Goal: Task Accomplishment & Management: Manage account settings

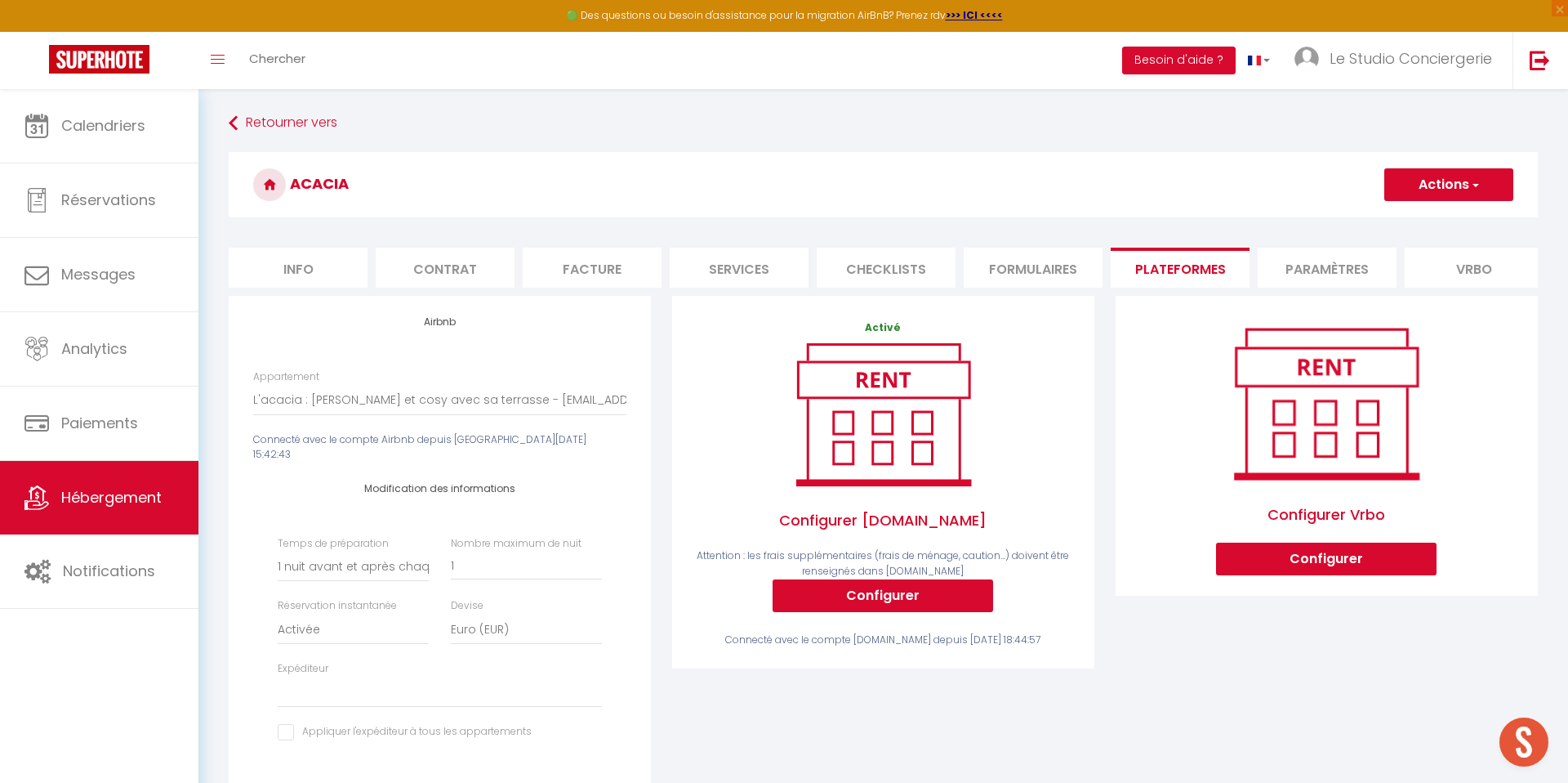
select select "7837-1434114011141404030"
select select "1"
select select "EUR"
select select
select select "+ 28 %"
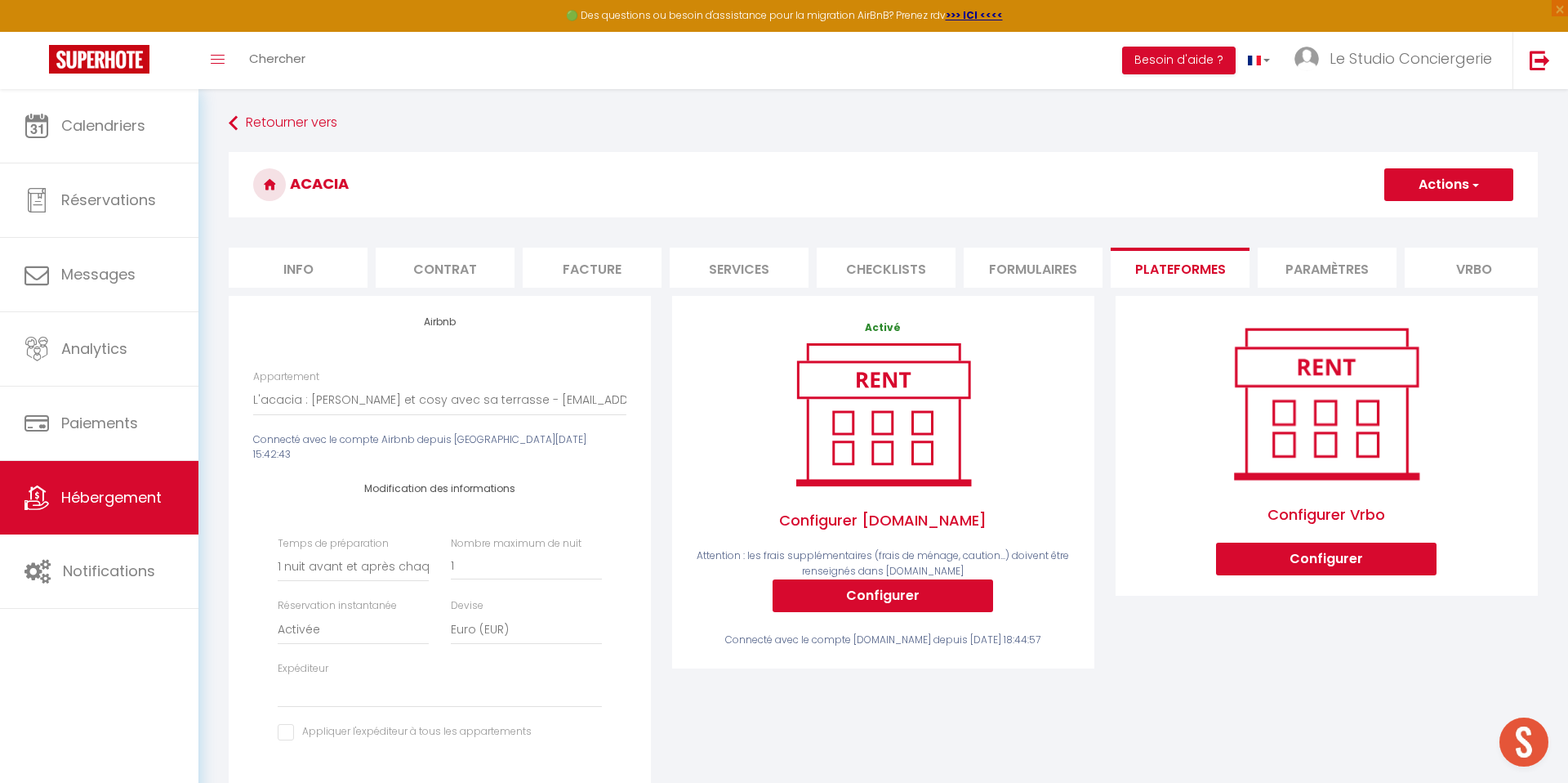
select select "+ 40 %"
select select "+ 15 %"
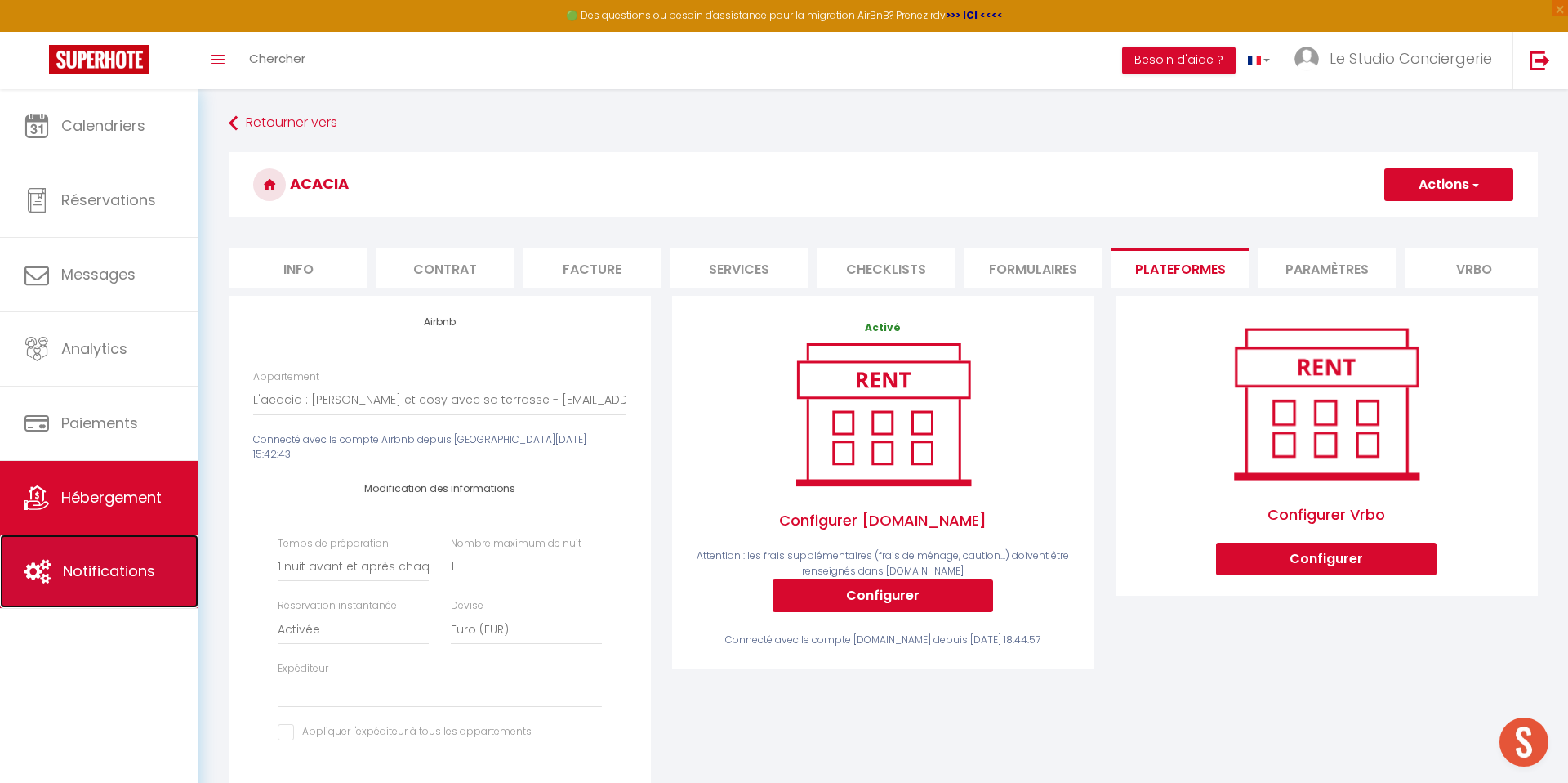
click at [82, 584] on link "Notifications" at bounding box center [99, 571] width 198 height 74
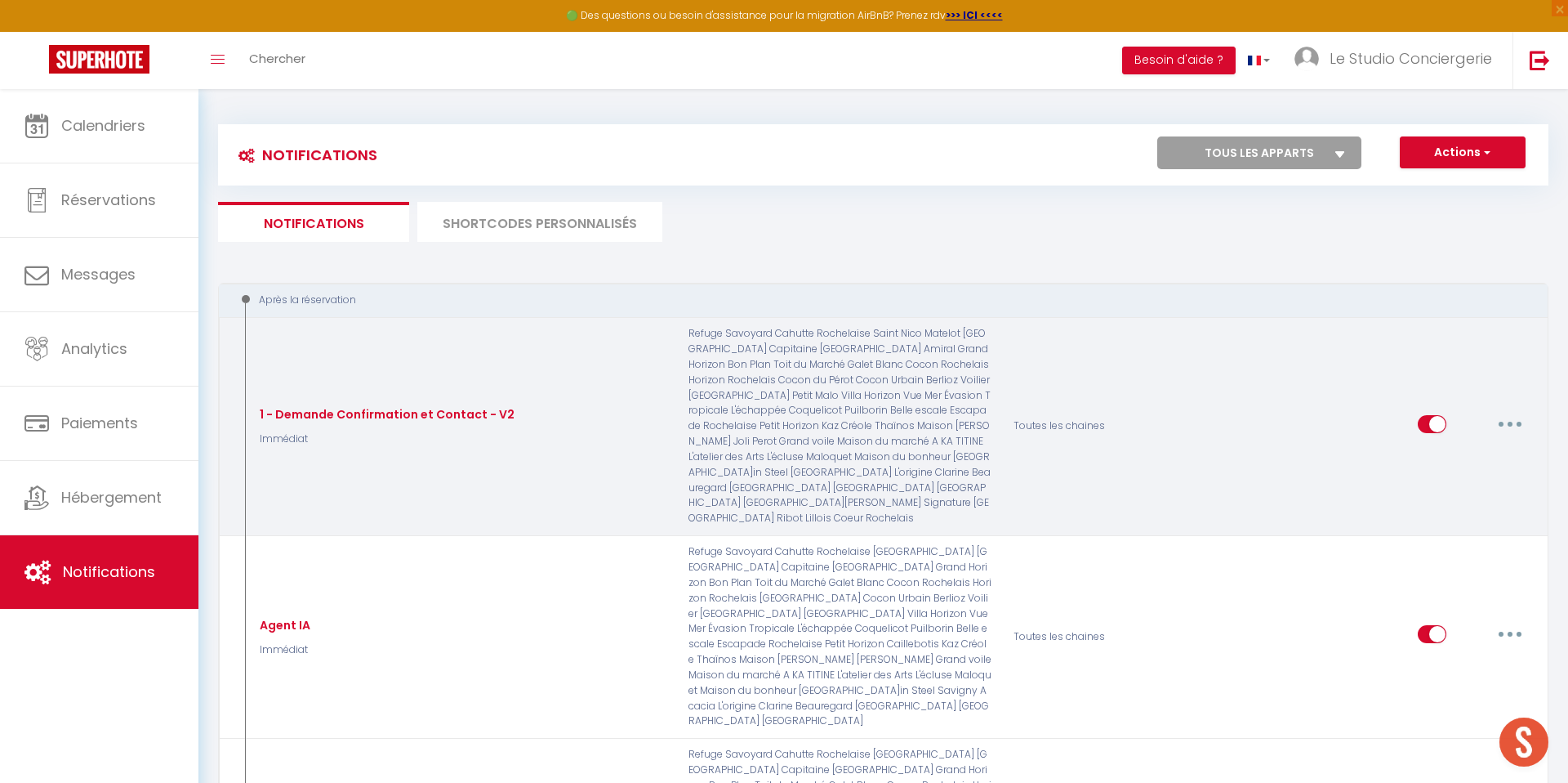
select select
checkbox input "false"
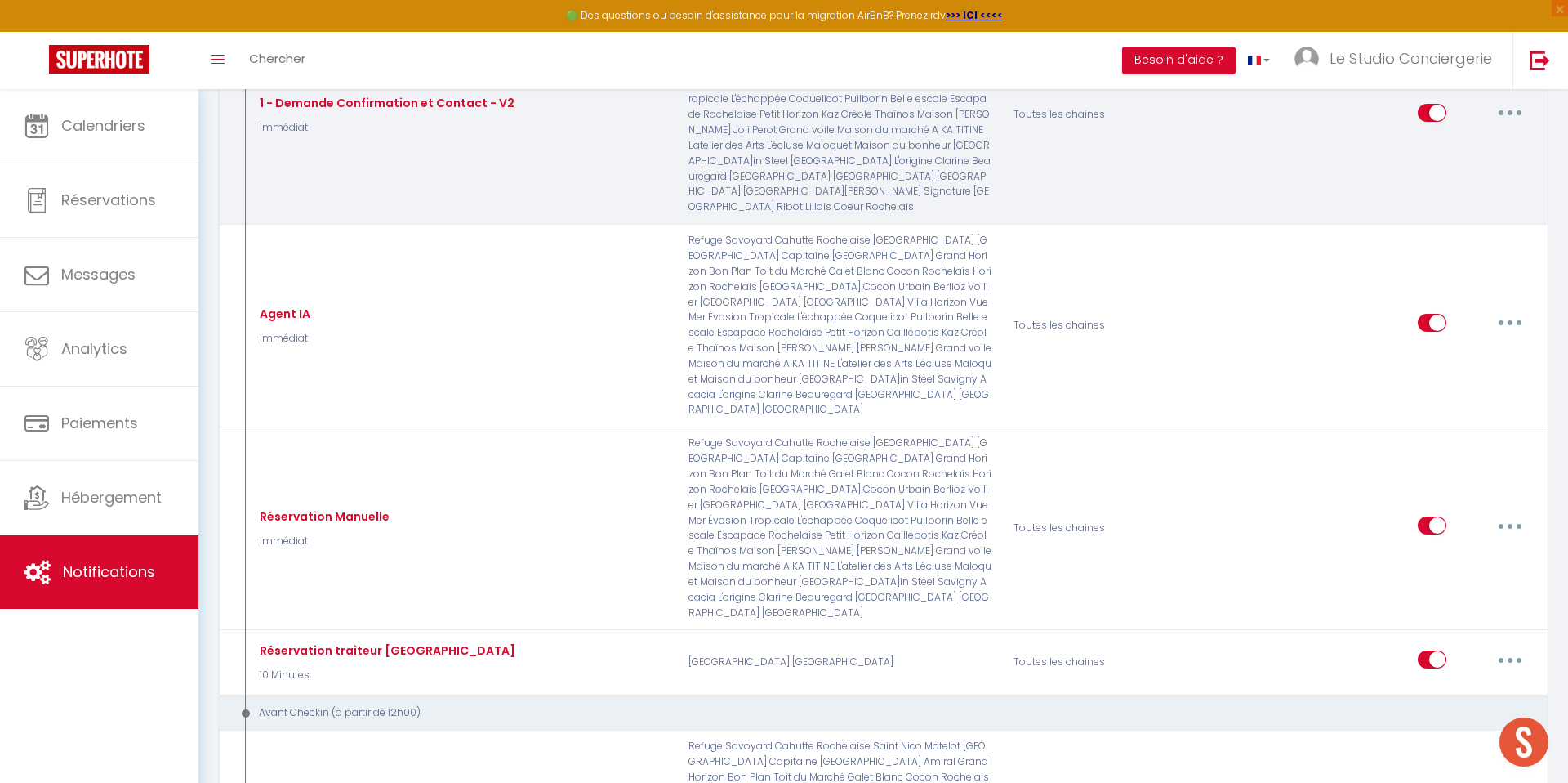
scroll to position [545, 0]
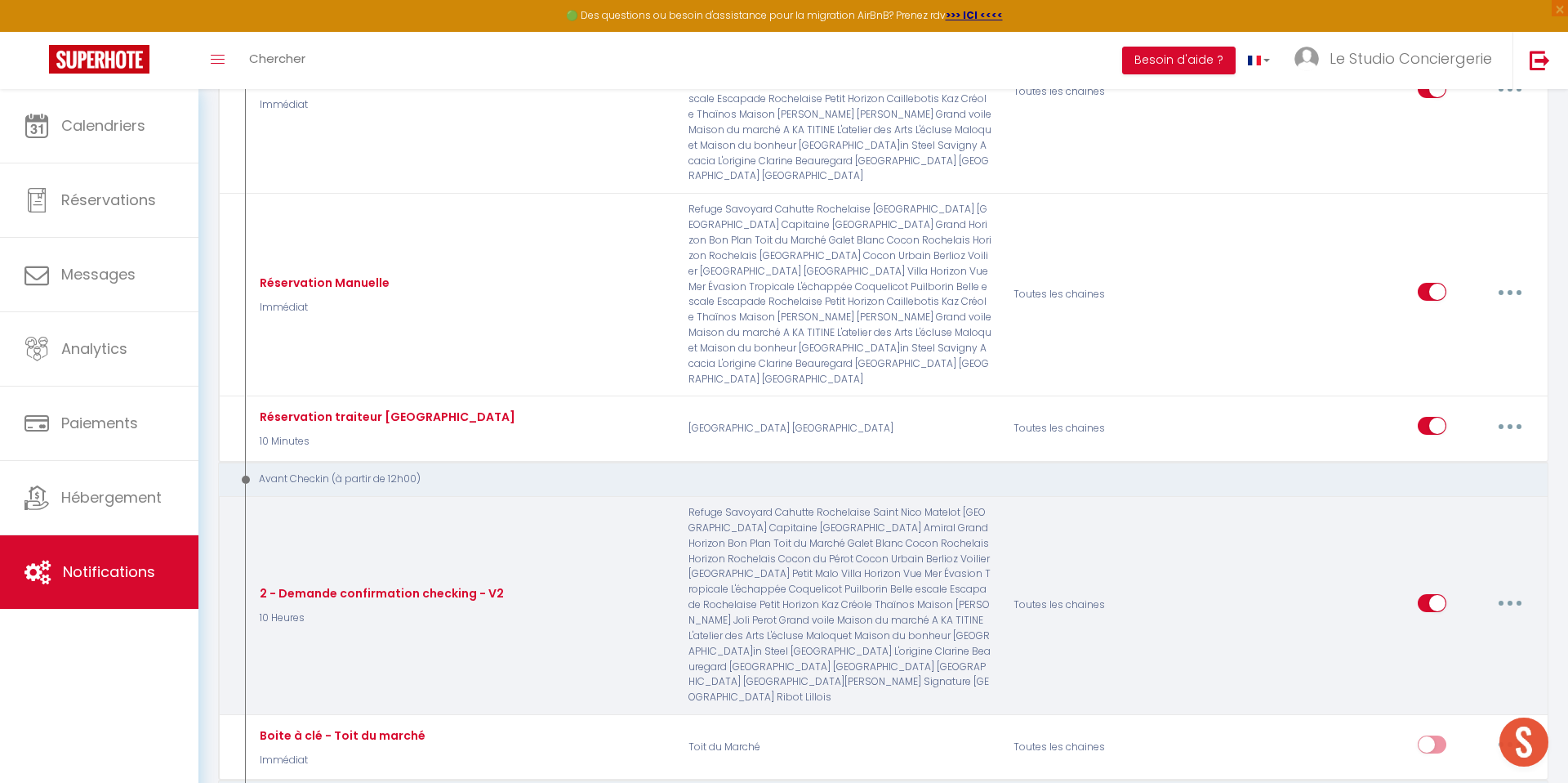
select select
checkbox input "false"
click at [1519, 590] on button "button" at bounding box center [1510, 603] width 46 height 26
click at [1475, 626] on link "Editer" at bounding box center [1466, 640] width 120 height 28
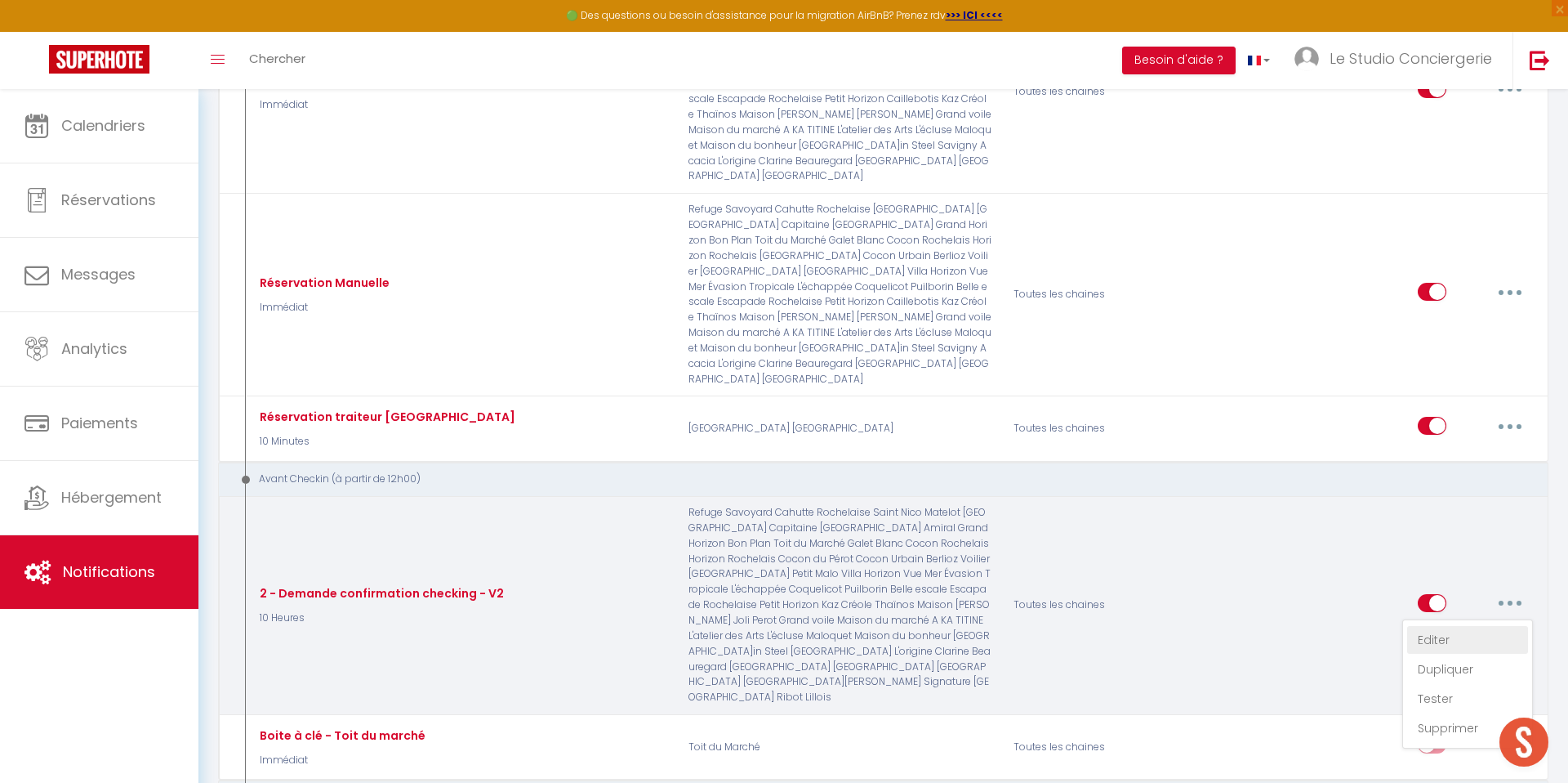
type input "2 - Demande confirmation checking - V2"
select select "10 Heures"
select select "if_booking_is_paid"
checkbox input "true"
checkbox input "false"
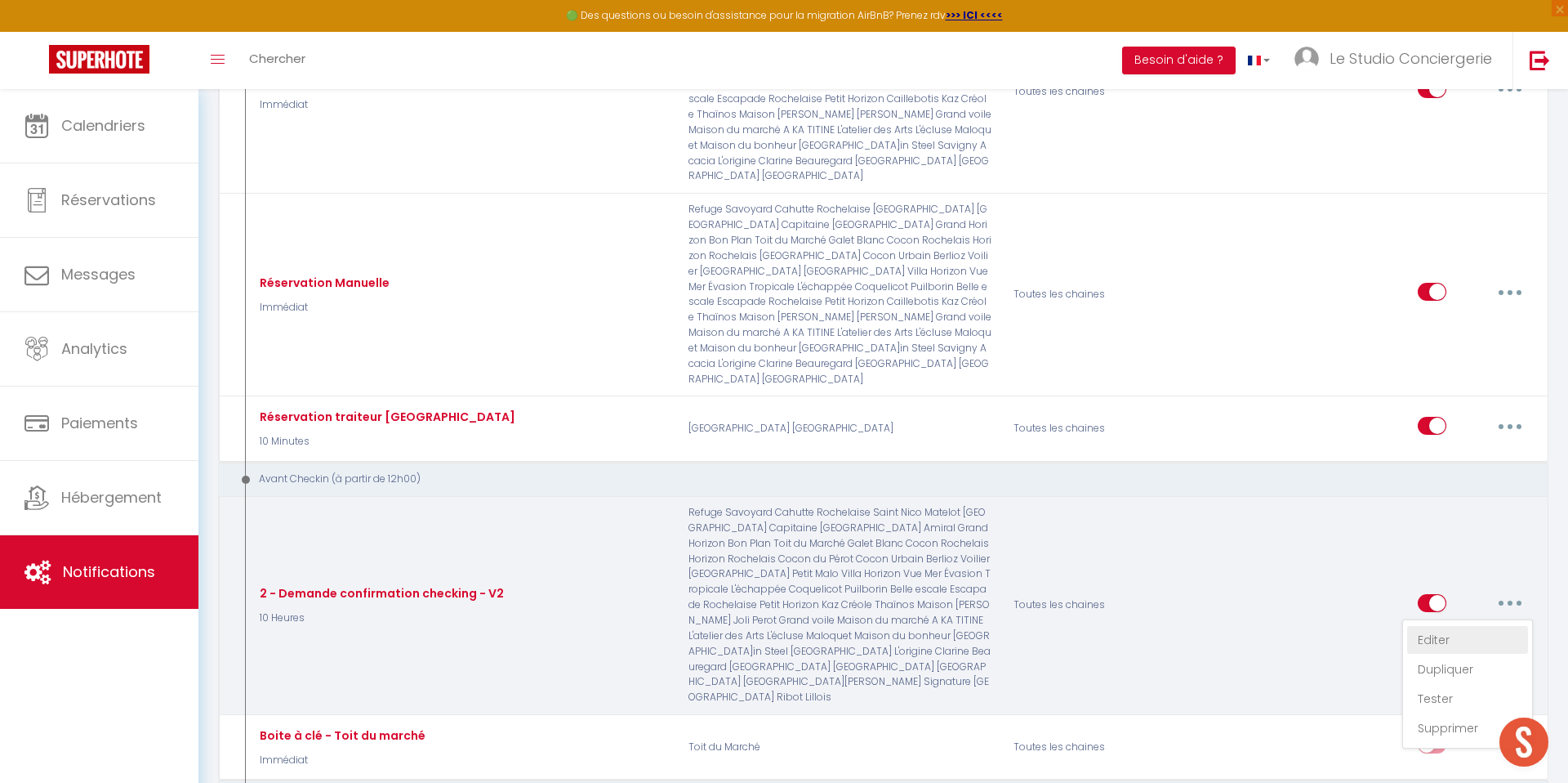
checkbox input "false"
radio input "true"
type input "[RENTAL:NAME] - [GUEST:FIRST_NAME] - [CHECKING:DD-MM-YYYY] - [CHECKOUT:DD-MM-YY…"
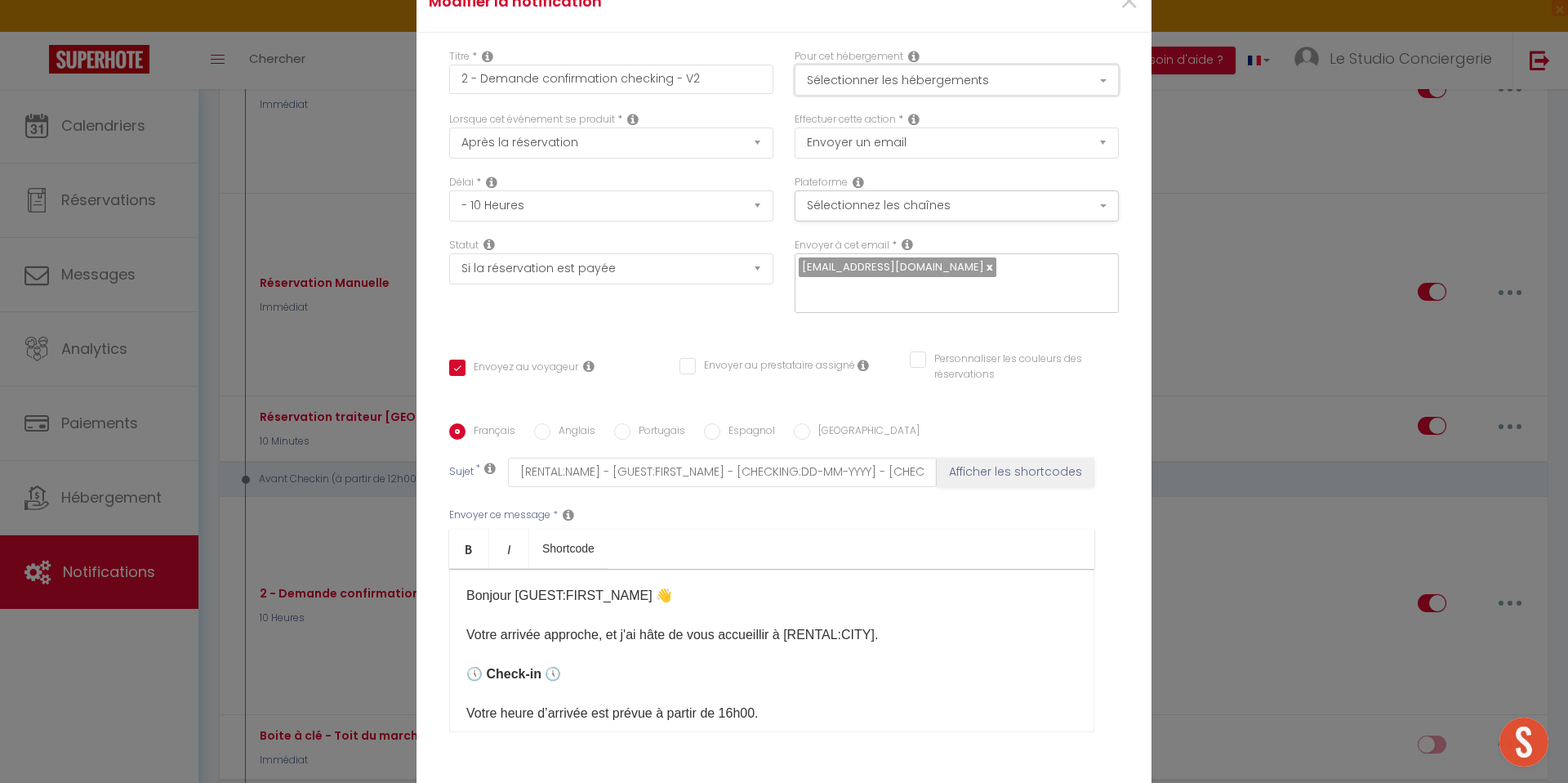
click at [958, 80] on button "Sélectionner les hébergements" at bounding box center [957, 80] width 325 height 31
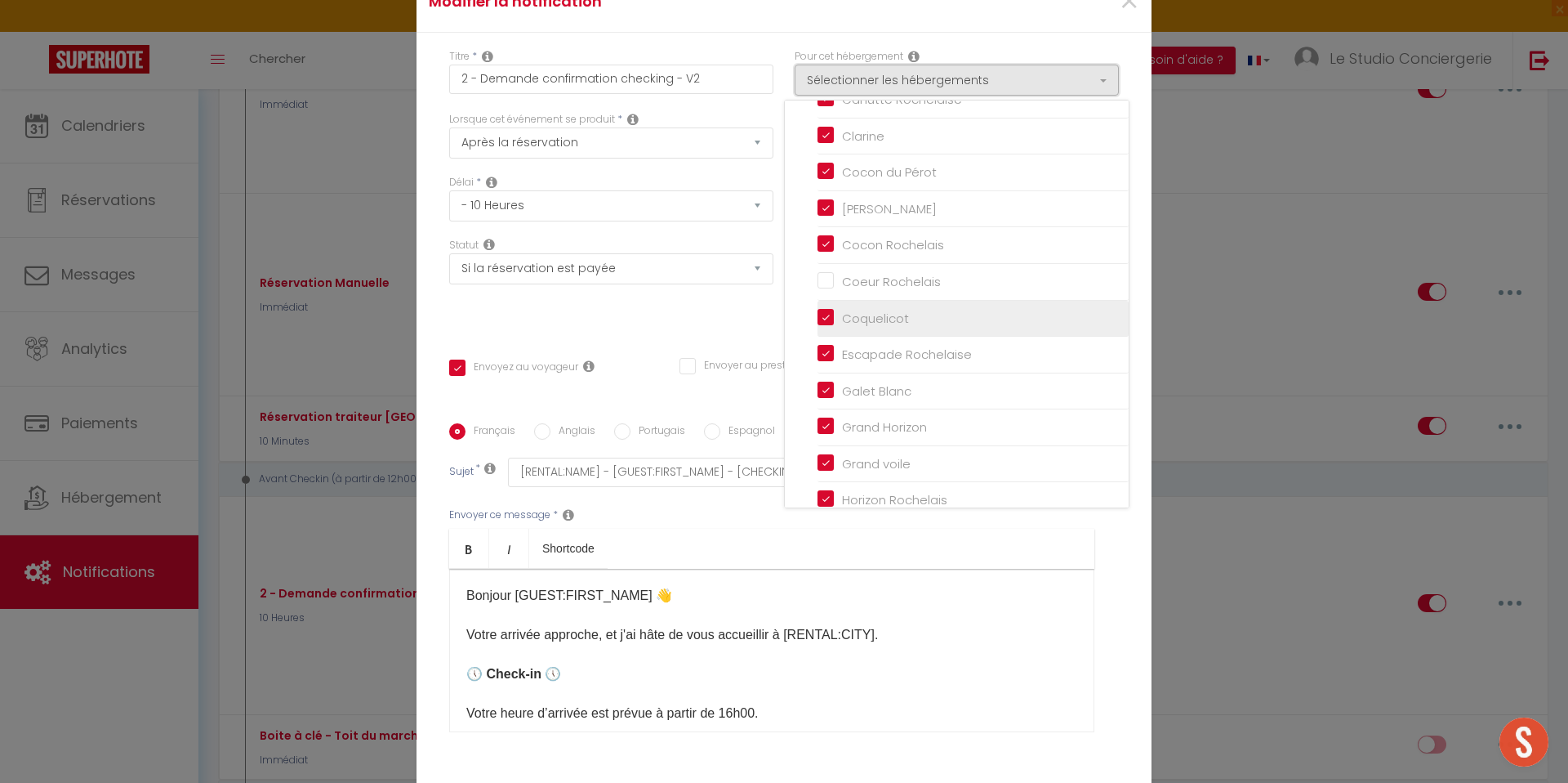
scroll to position [261, 0]
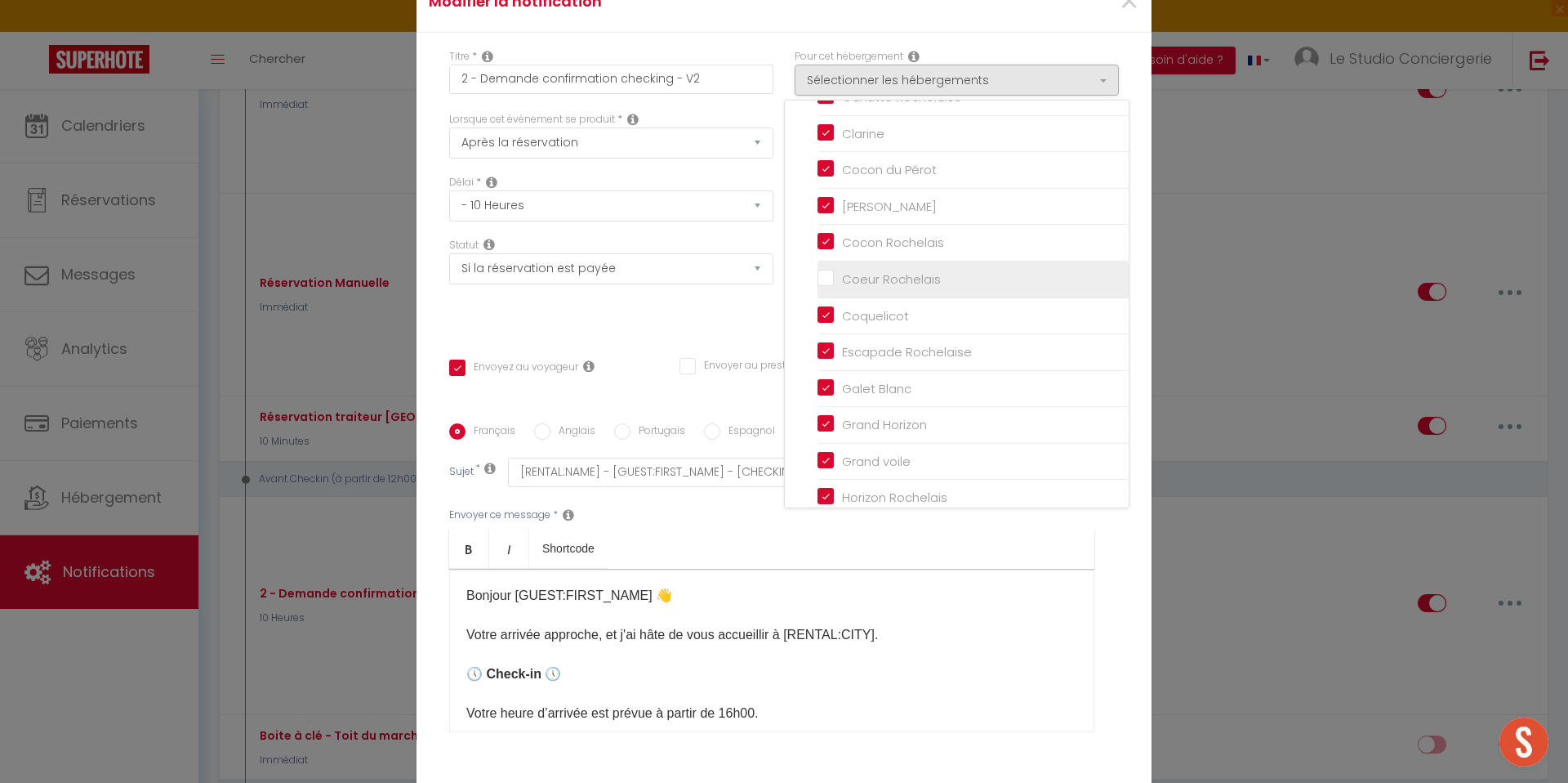
click at [823, 281] on input "Coeur Rochelais" at bounding box center [973, 279] width 311 height 16
checkbox input "true"
checkbox input "false"
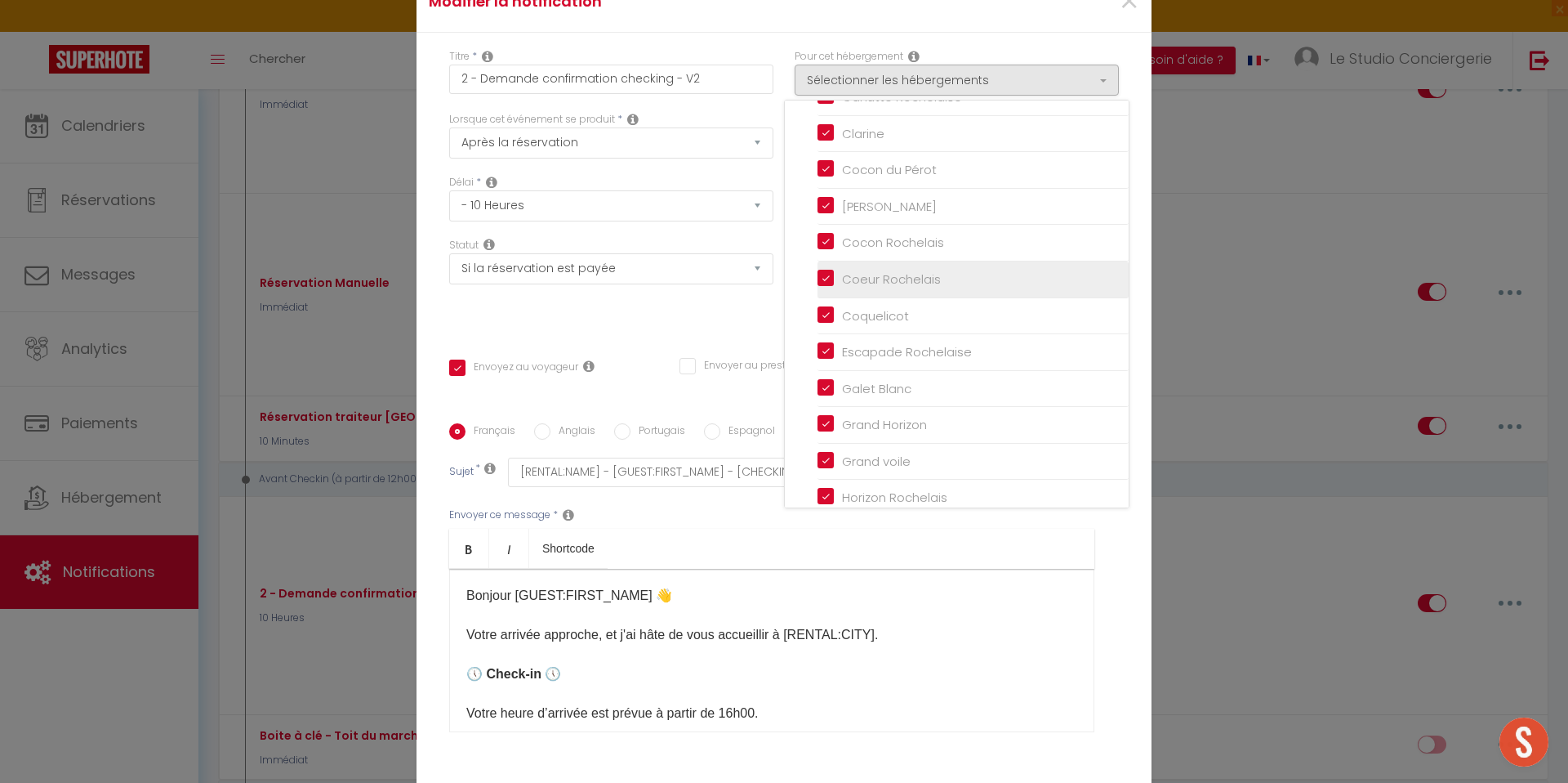
checkbox input "true"
checkbox input "false"
click at [779, 295] on div "Statut Aucun Si la réservation est payée Si réservation non payée Si la caution…" at bounding box center [610, 284] width 345 height 93
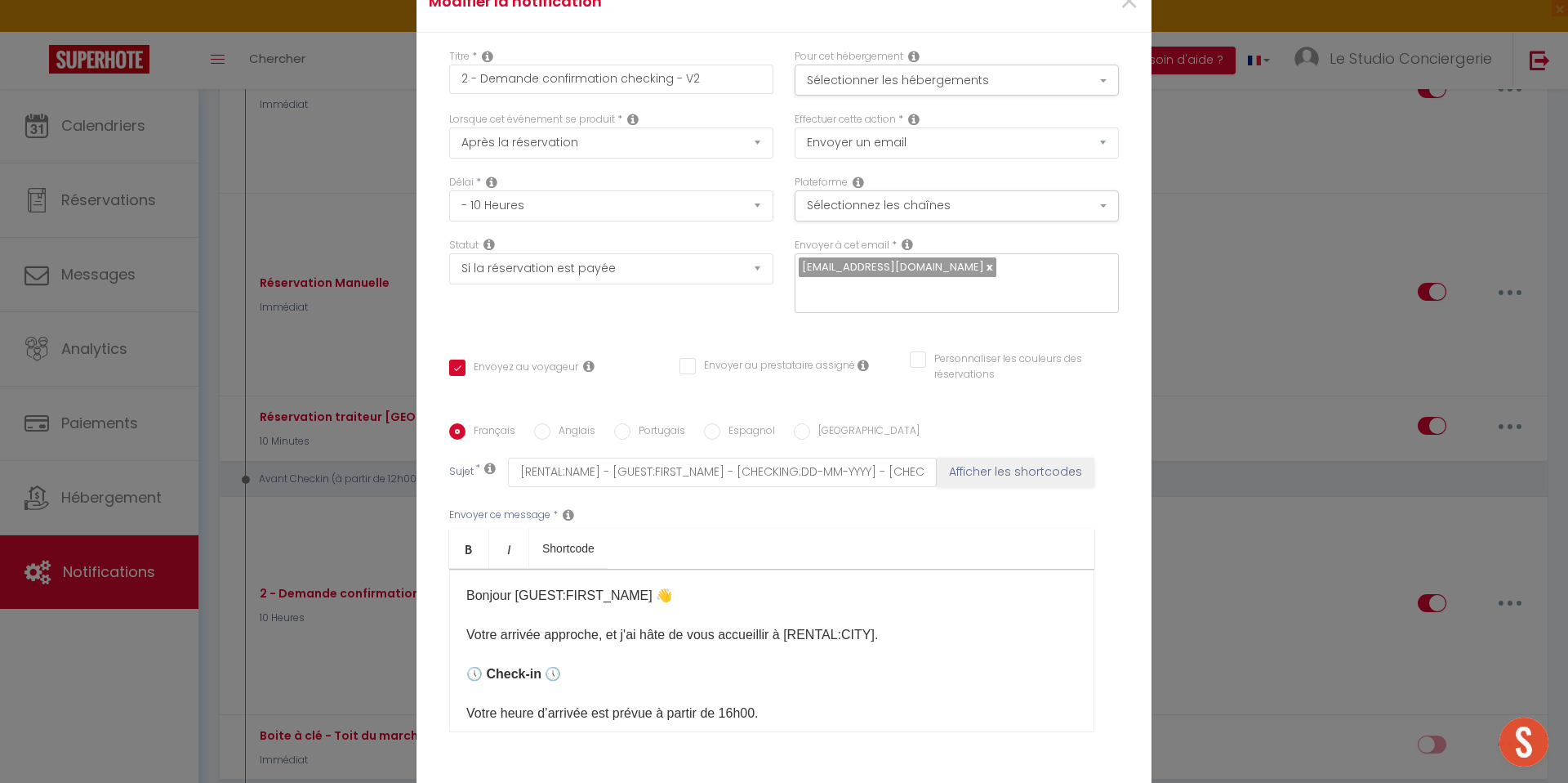
scroll to position [123, 0]
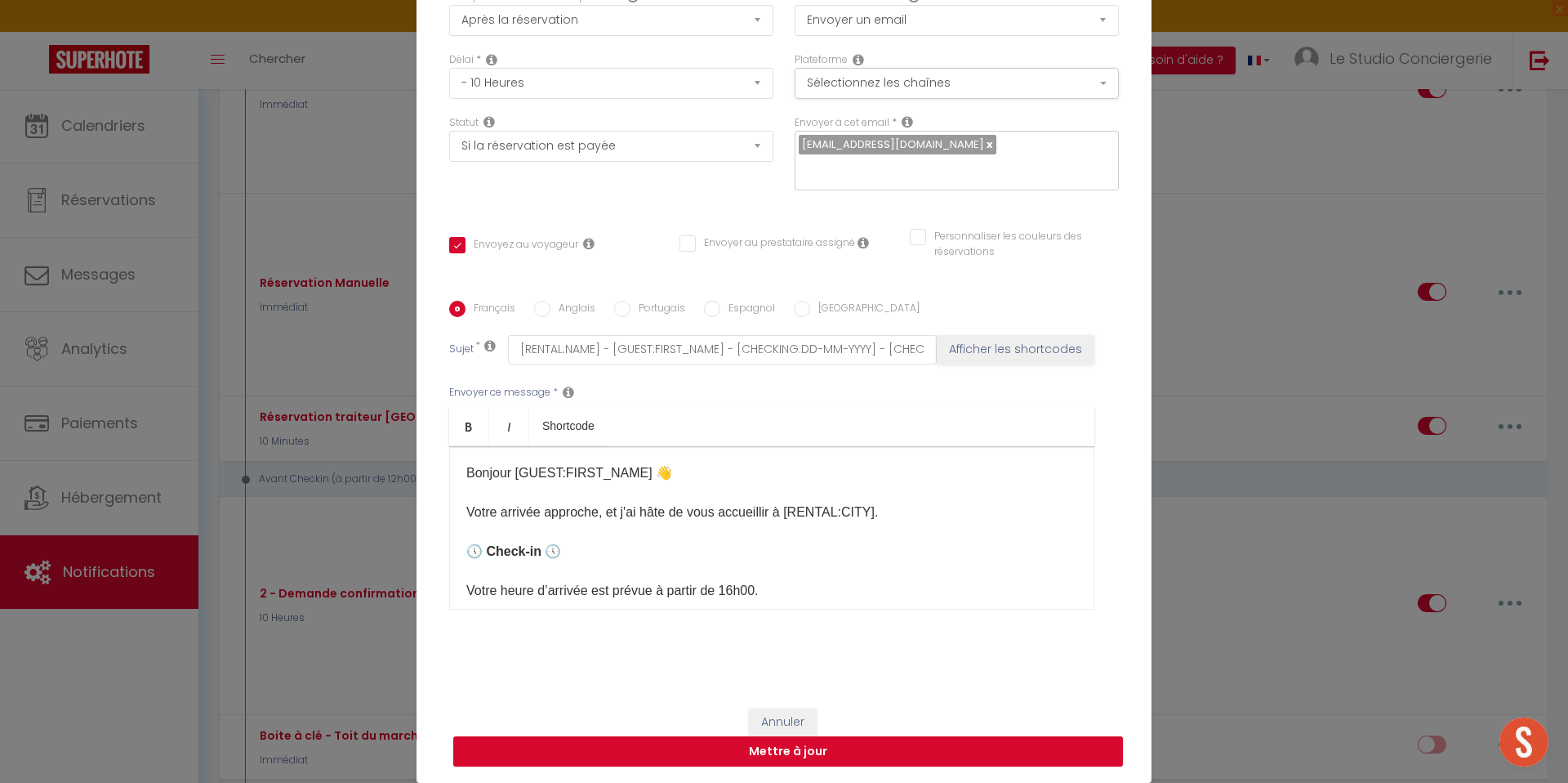
click at [858, 763] on button "Mettre à jour" at bounding box center [787, 751] width 670 height 31
checkbox input "true"
checkbox input "false"
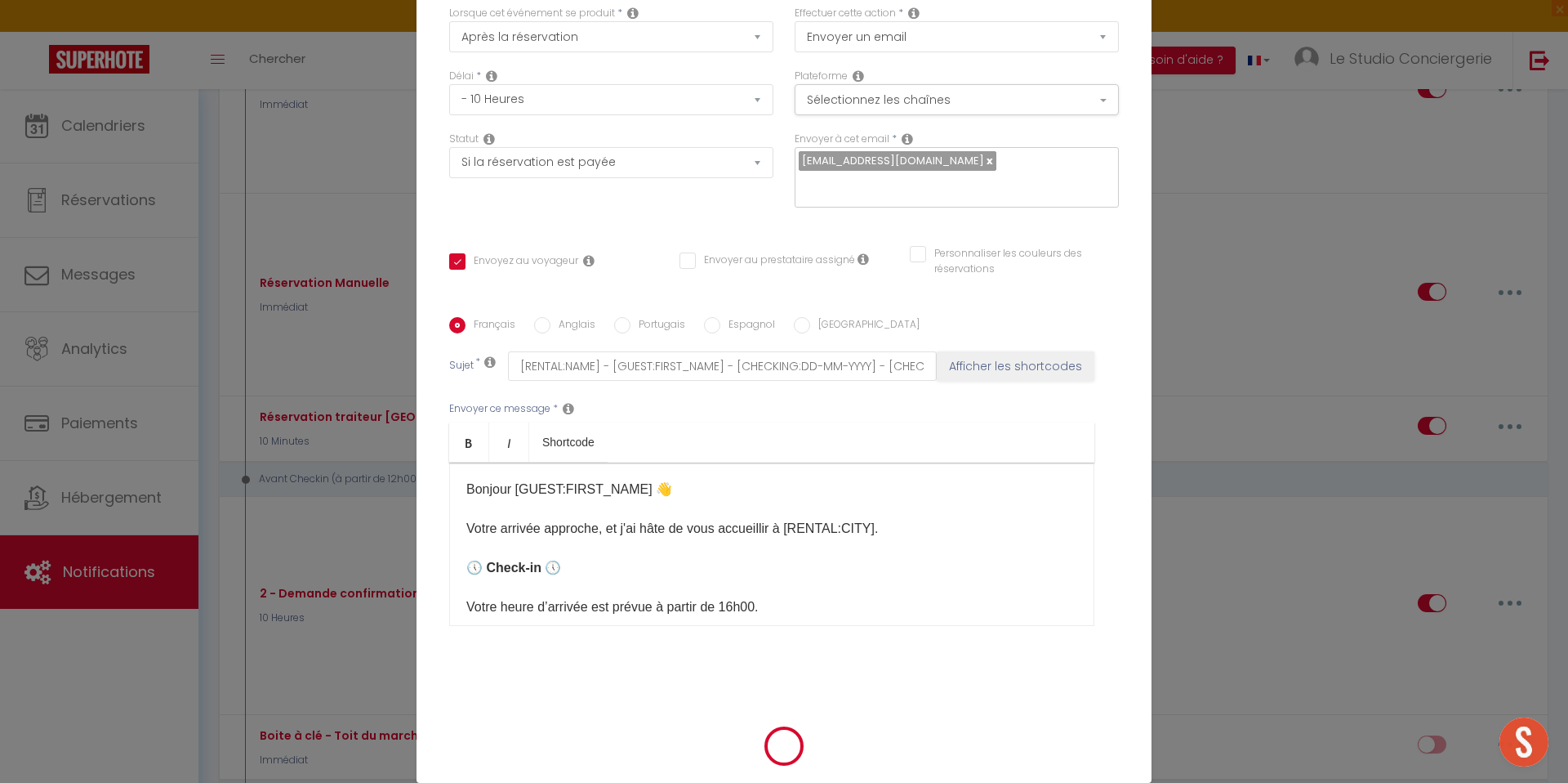
select select "1"
select select
checkbox input "false"
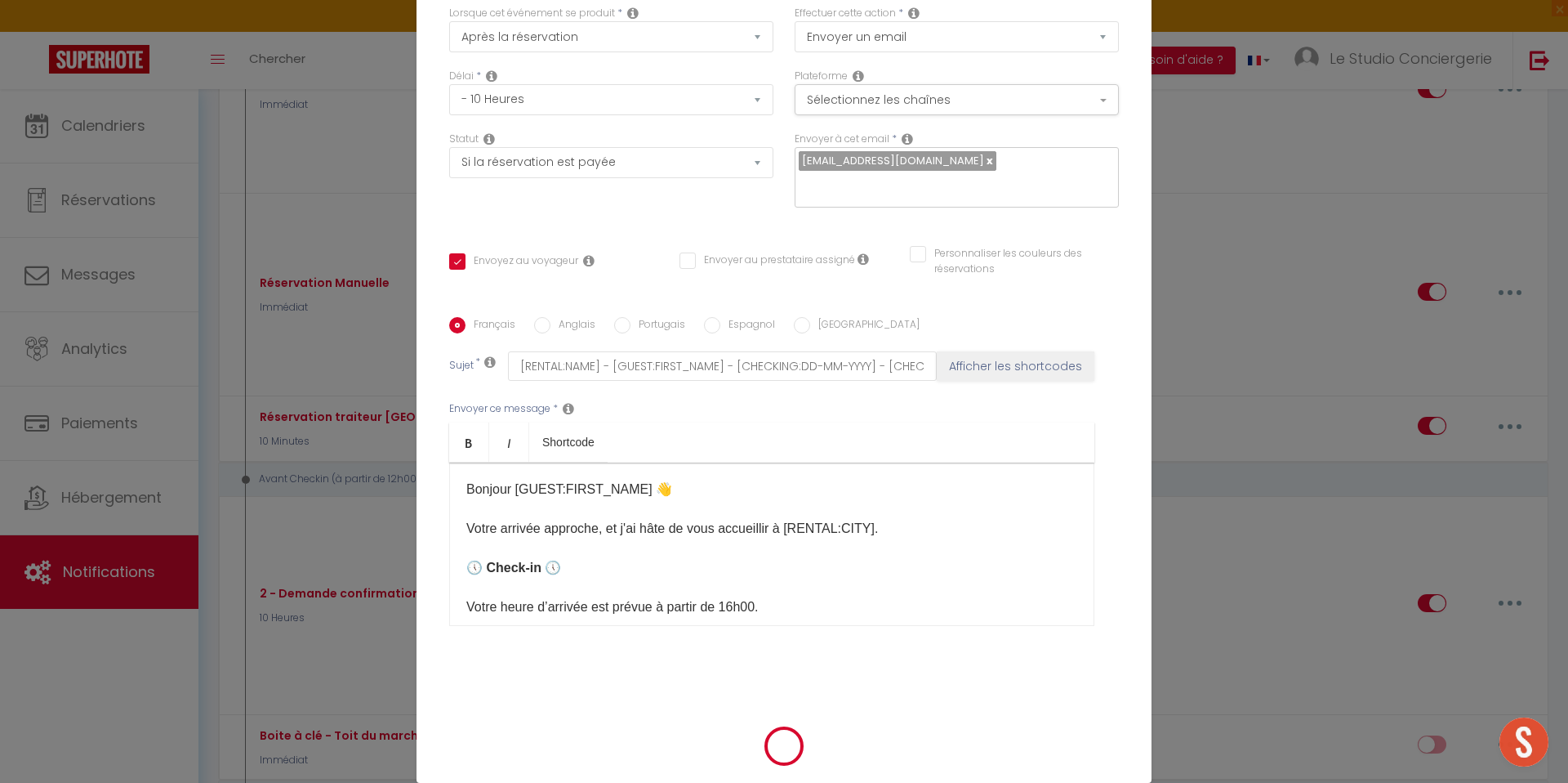
checkbox input "false"
radio input "false"
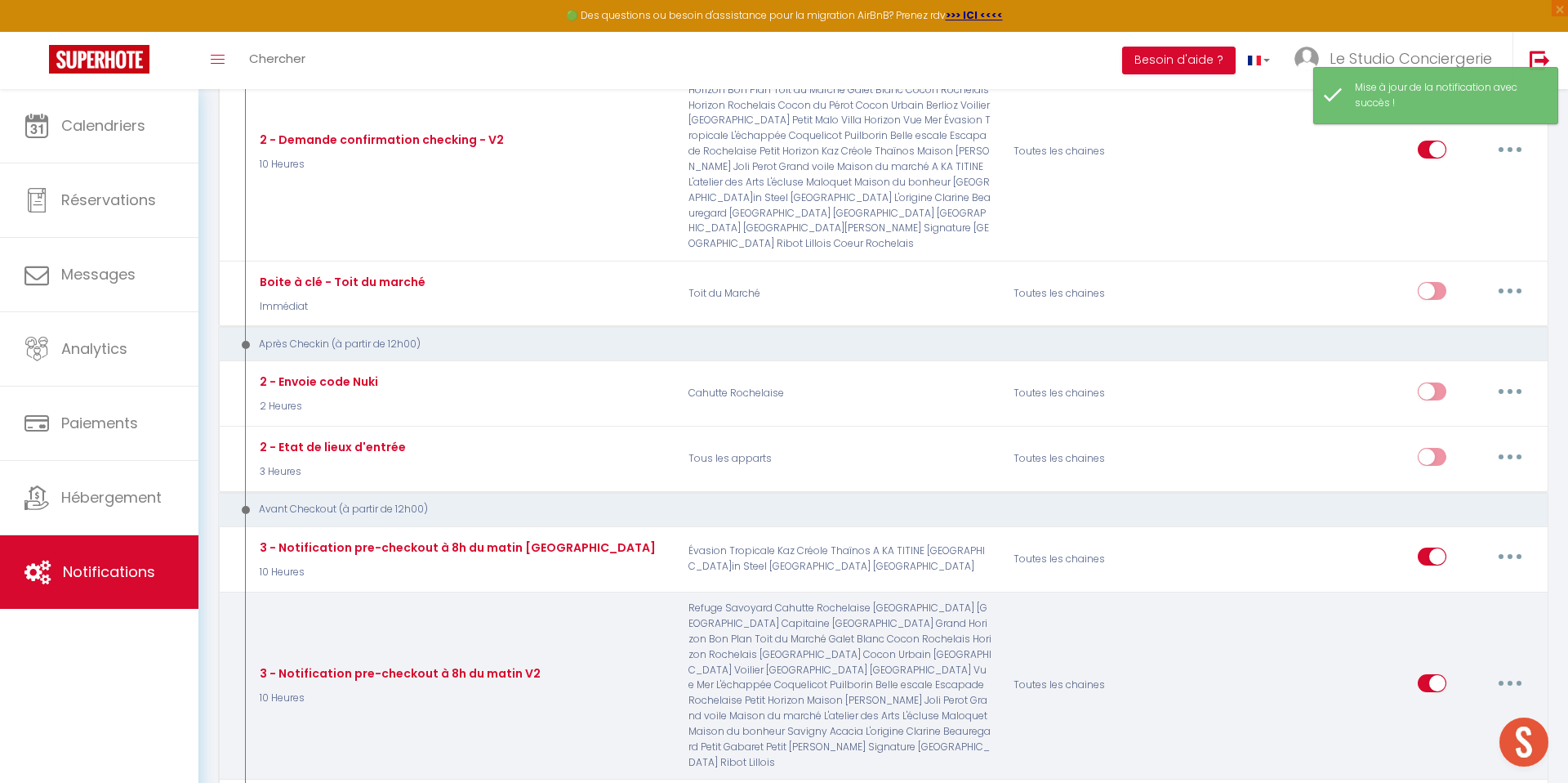
scroll to position [1001, 0]
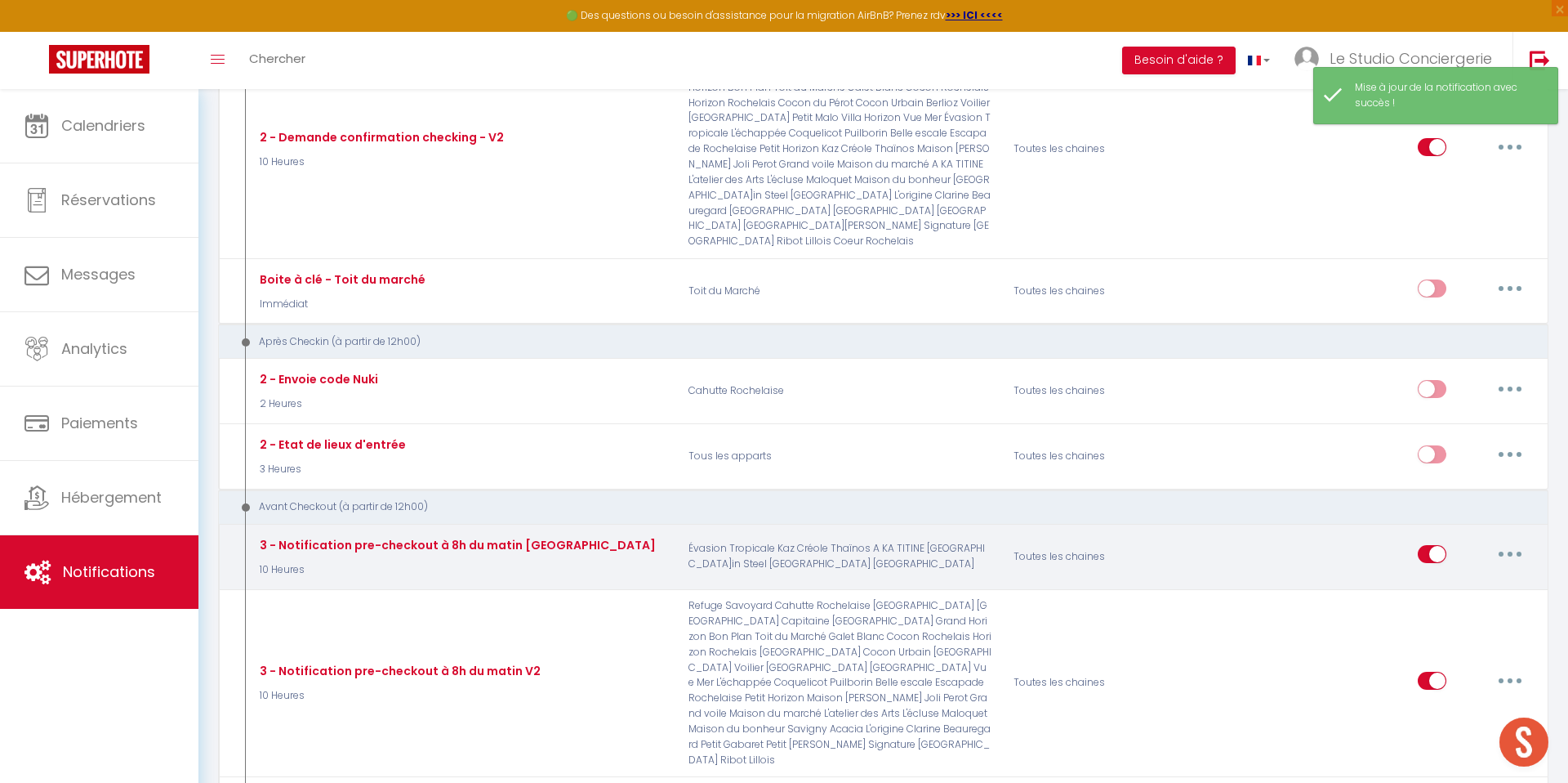
click at [1513, 541] on button "button" at bounding box center [1510, 554] width 46 height 26
click at [1443, 578] on link "Editer" at bounding box center [1466, 592] width 120 height 28
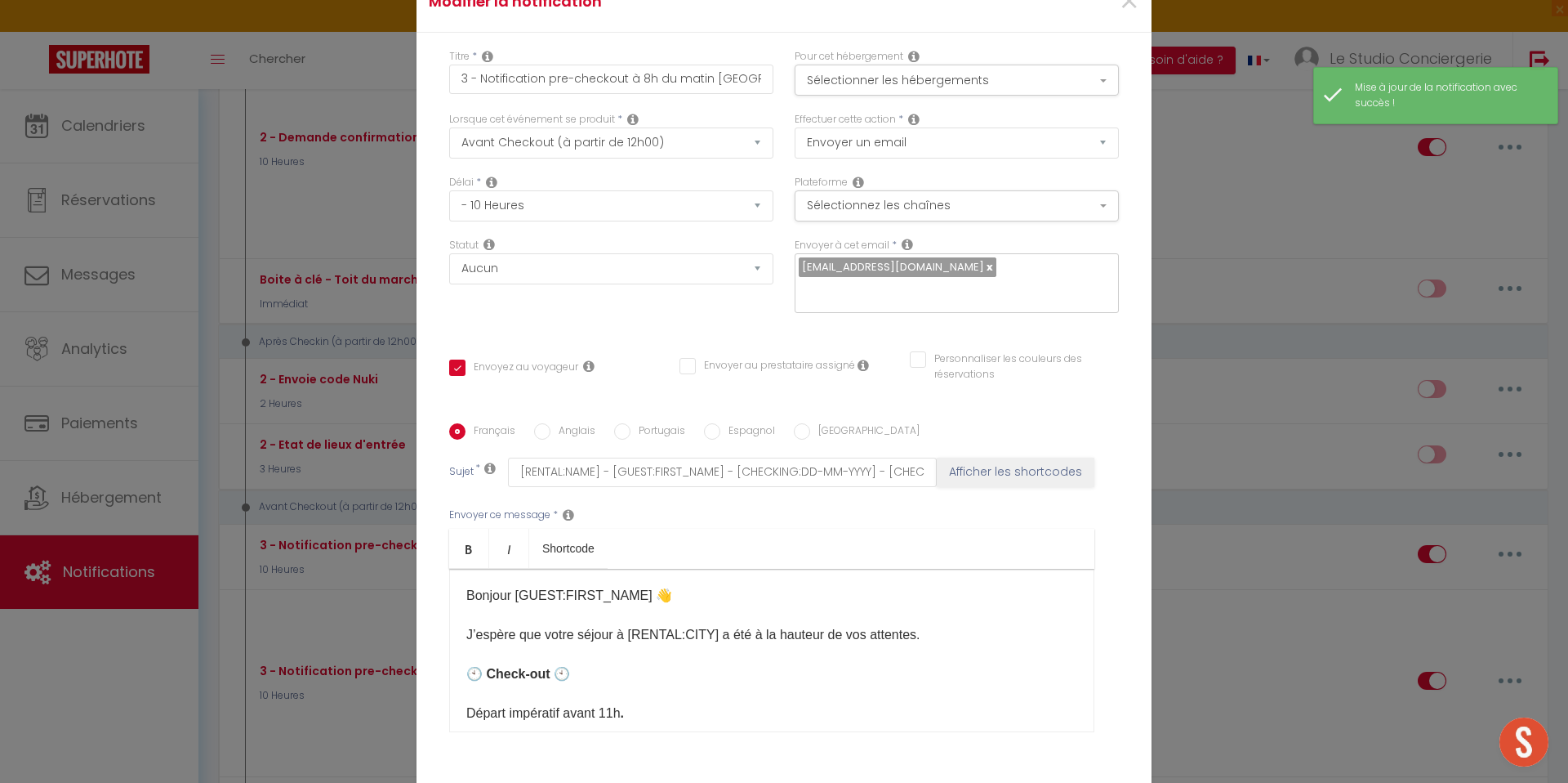
scroll to position [0, 0]
click at [866, 89] on button "Sélectionner les hébergements" at bounding box center [957, 80] width 325 height 31
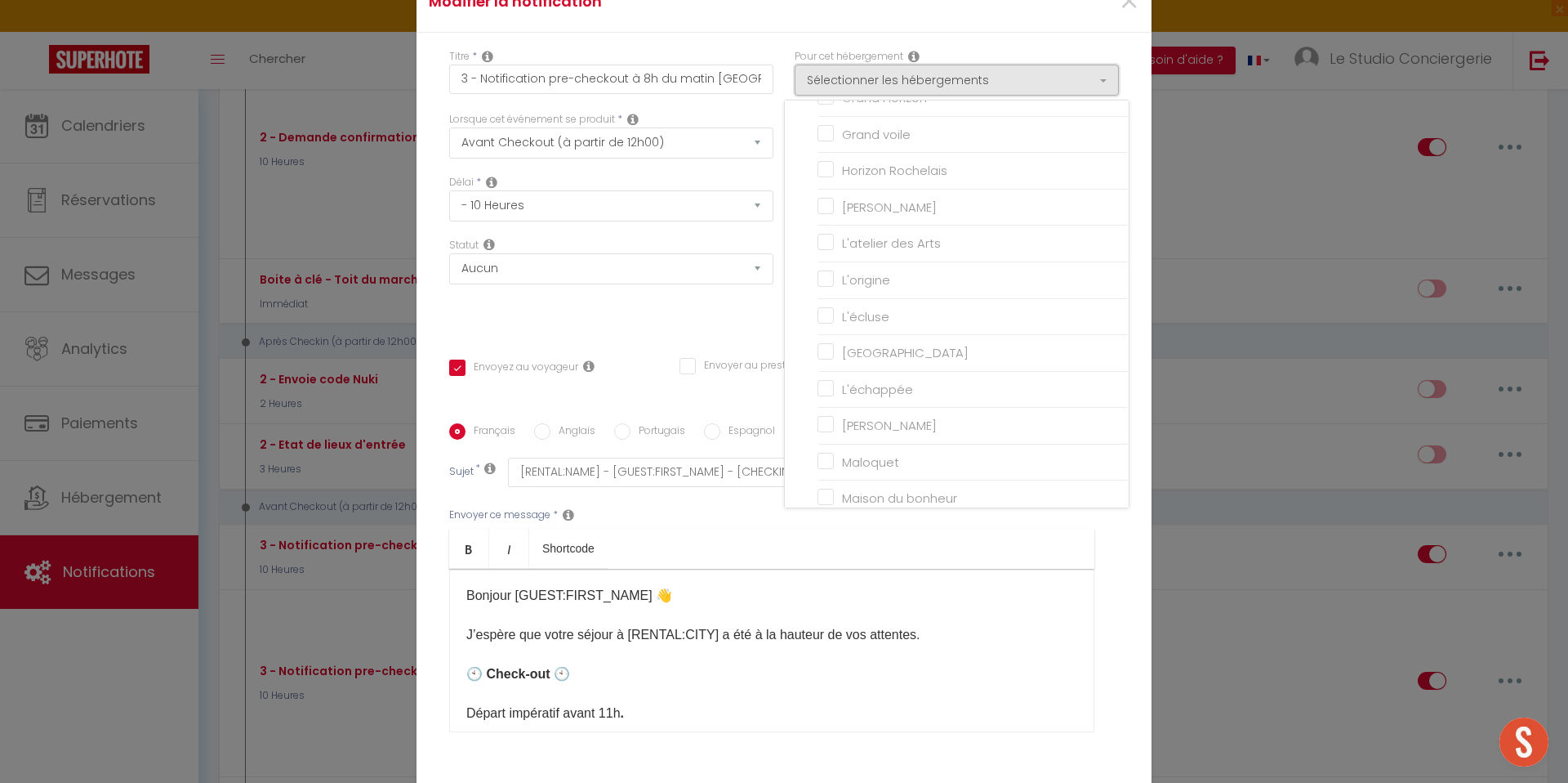
scroll to position [591, 0]
click at [654, 317] on div "Statut Aucun Si la réservation est payée Si réservation non payée Si la caution…" at bounding box center [610, 284] width 345 height 93
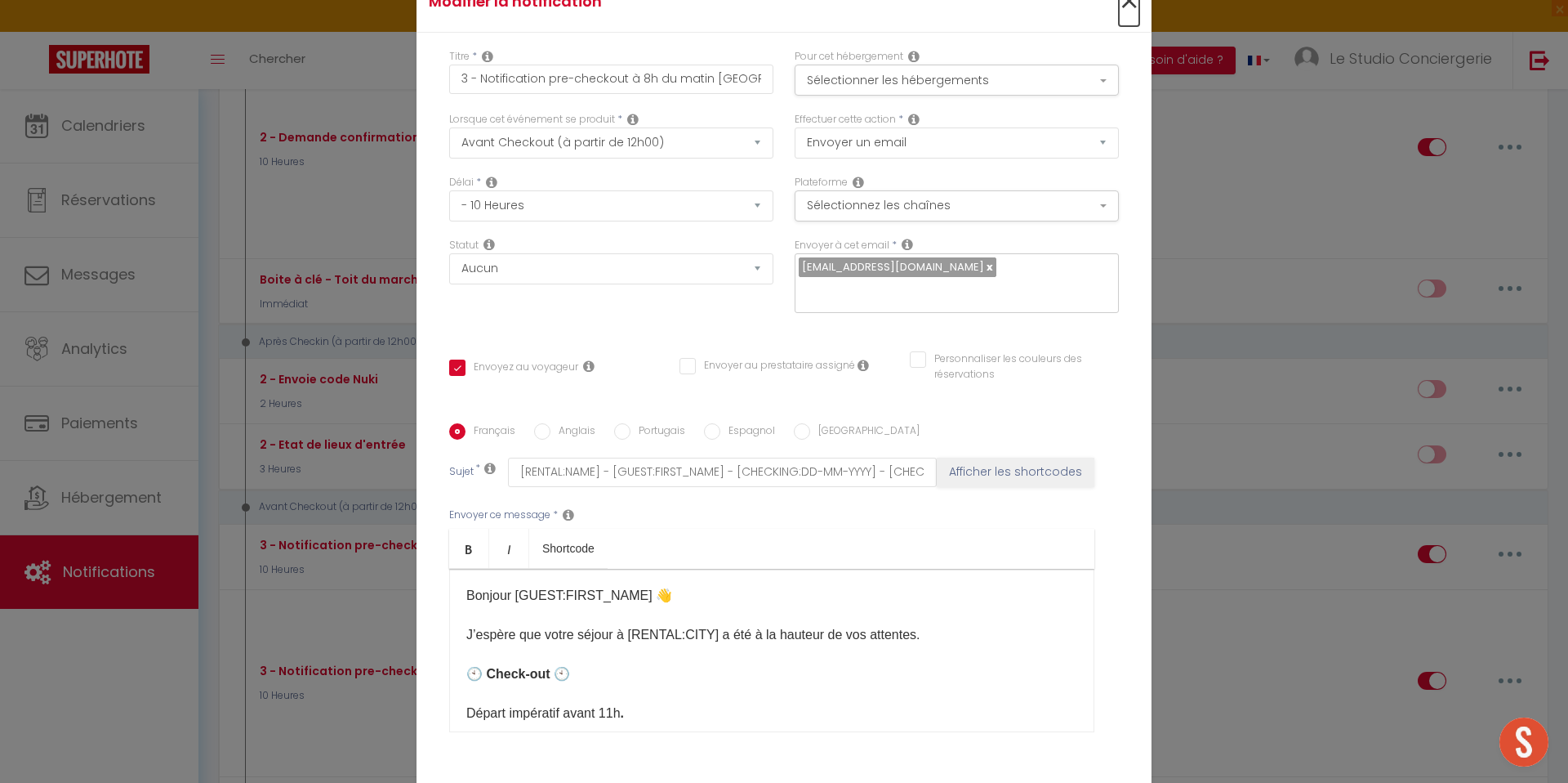
click at [1121, 11] on span "×" at bounding box center [1129, 1] width 21 height 49
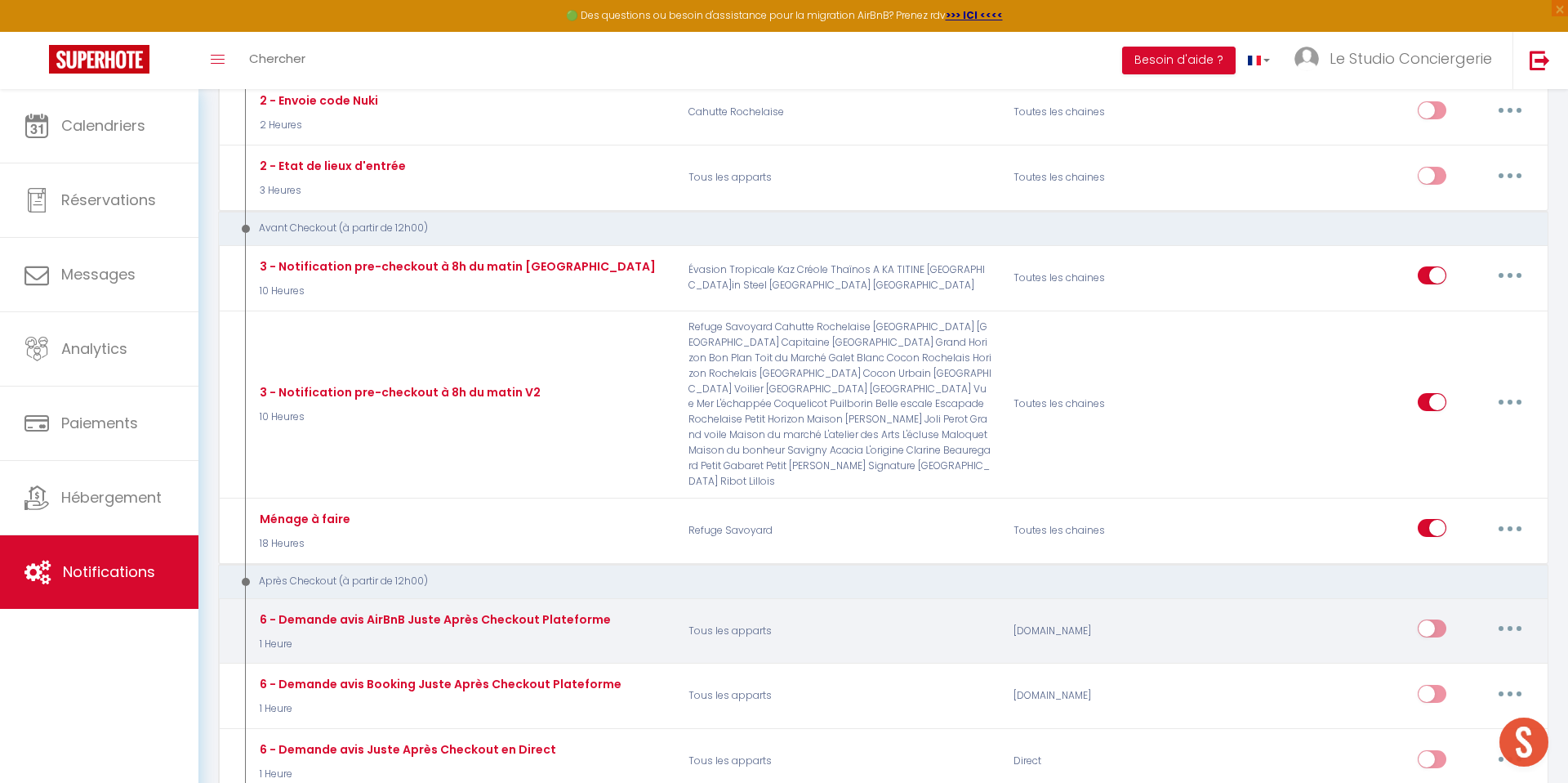
scroll to position [1270, 0]
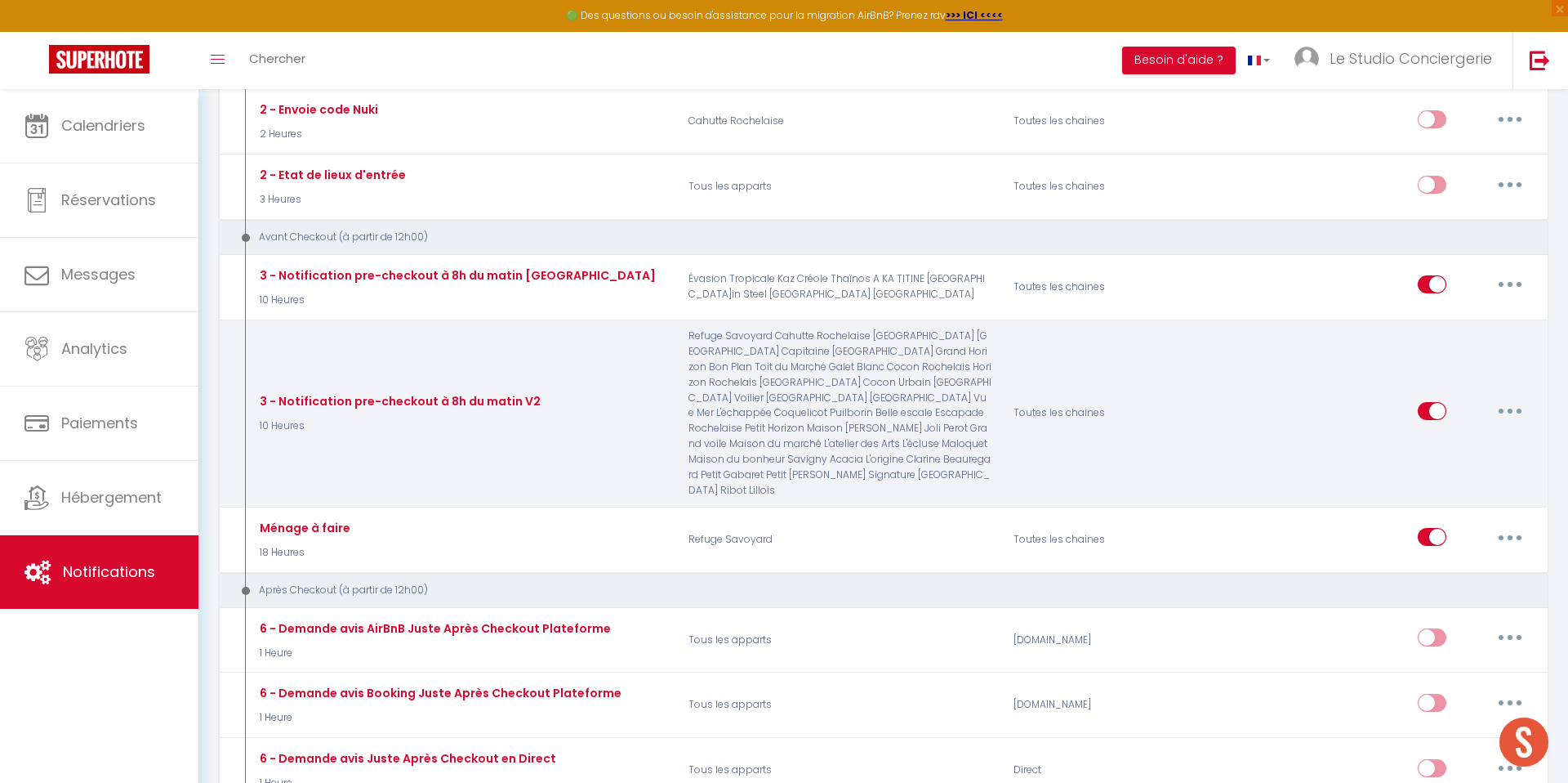
click at [1517, 397] on button "button" at bounding box center [1510, 410] width 46 height 26
click at [1451, 434] on link "Editer" at bounding box center [1466, 448] width 120 height 28
type input "3 - Notification pre-checkout à 8h du matin V2"
checkbox input "true"
checkbox input "false"
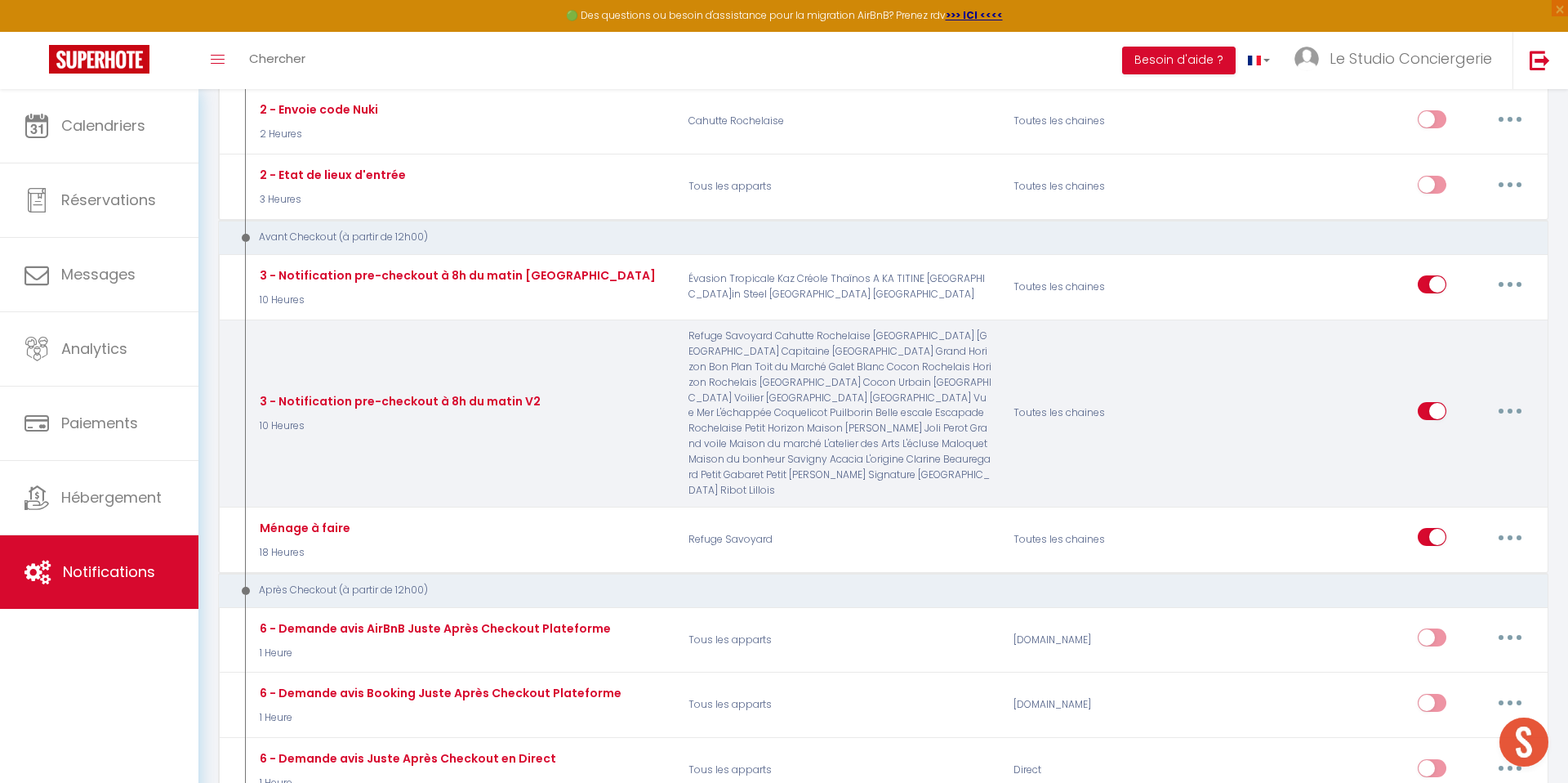
checkbox input "false"
checkbox input "true"
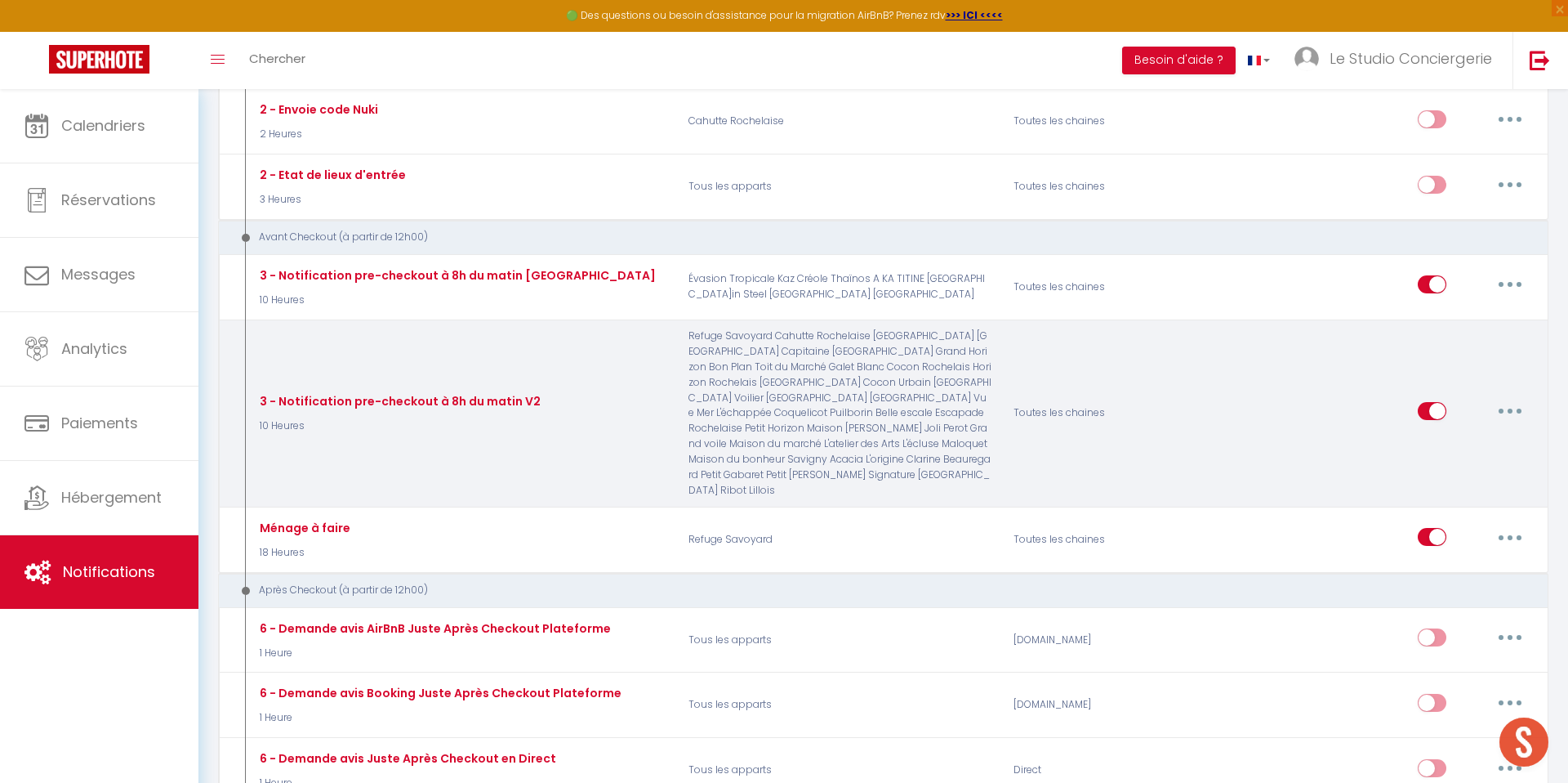
checkbox input "true"
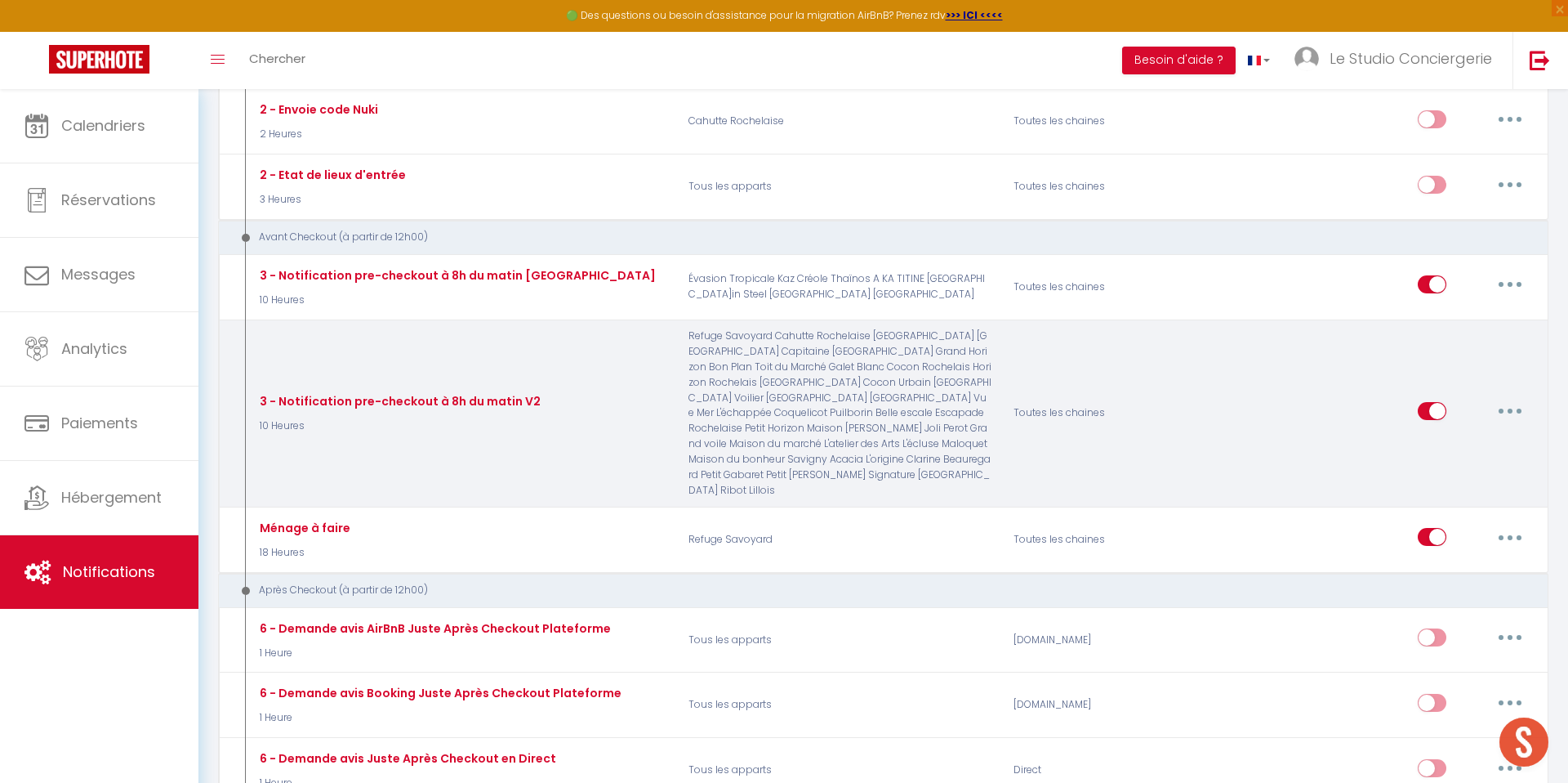
checkbox input "true"
checkbox input "false"
checkbox input "true"
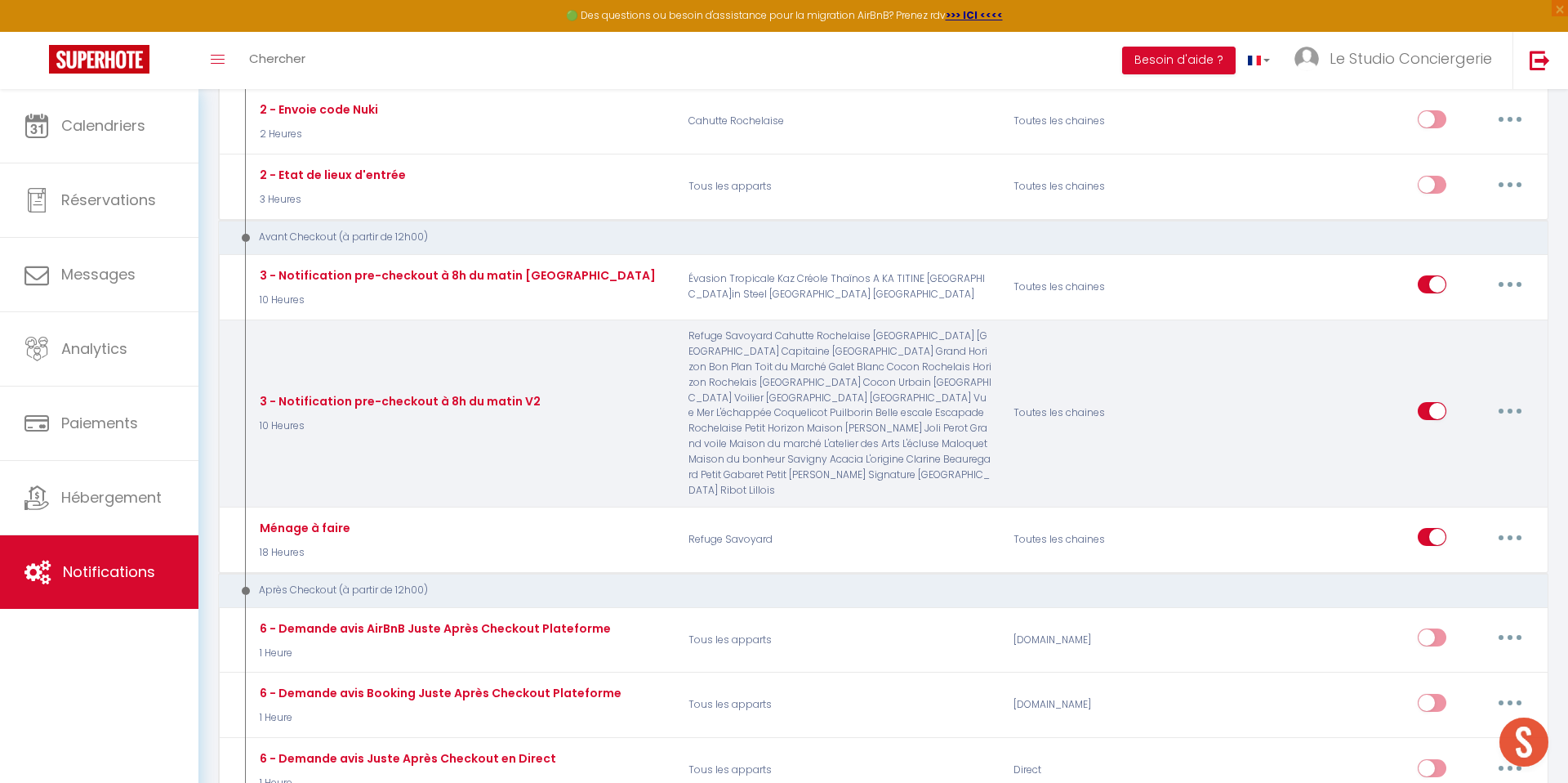
checkbox input "true"
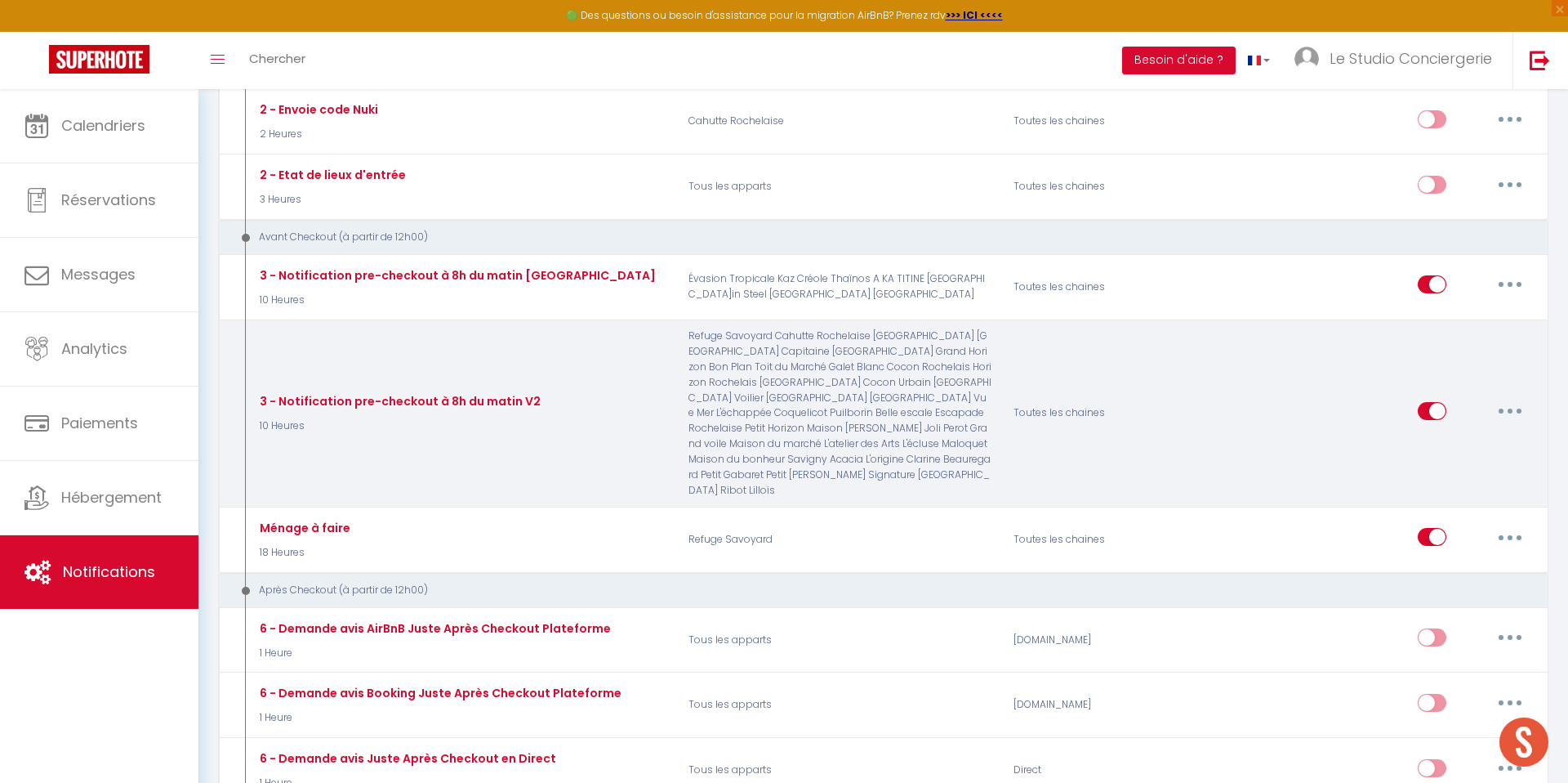
checkbox input "true"
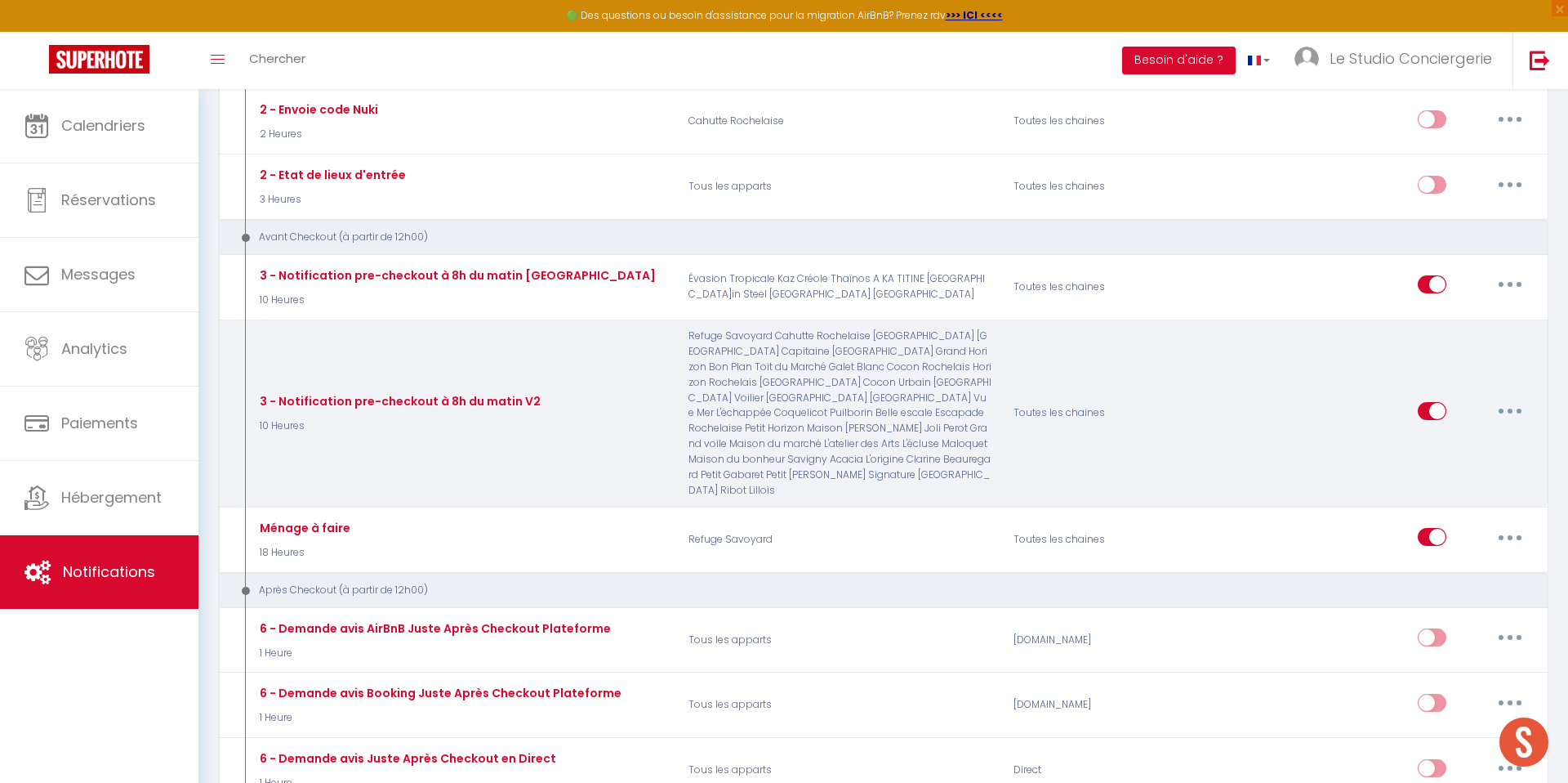
checkbox input "true"
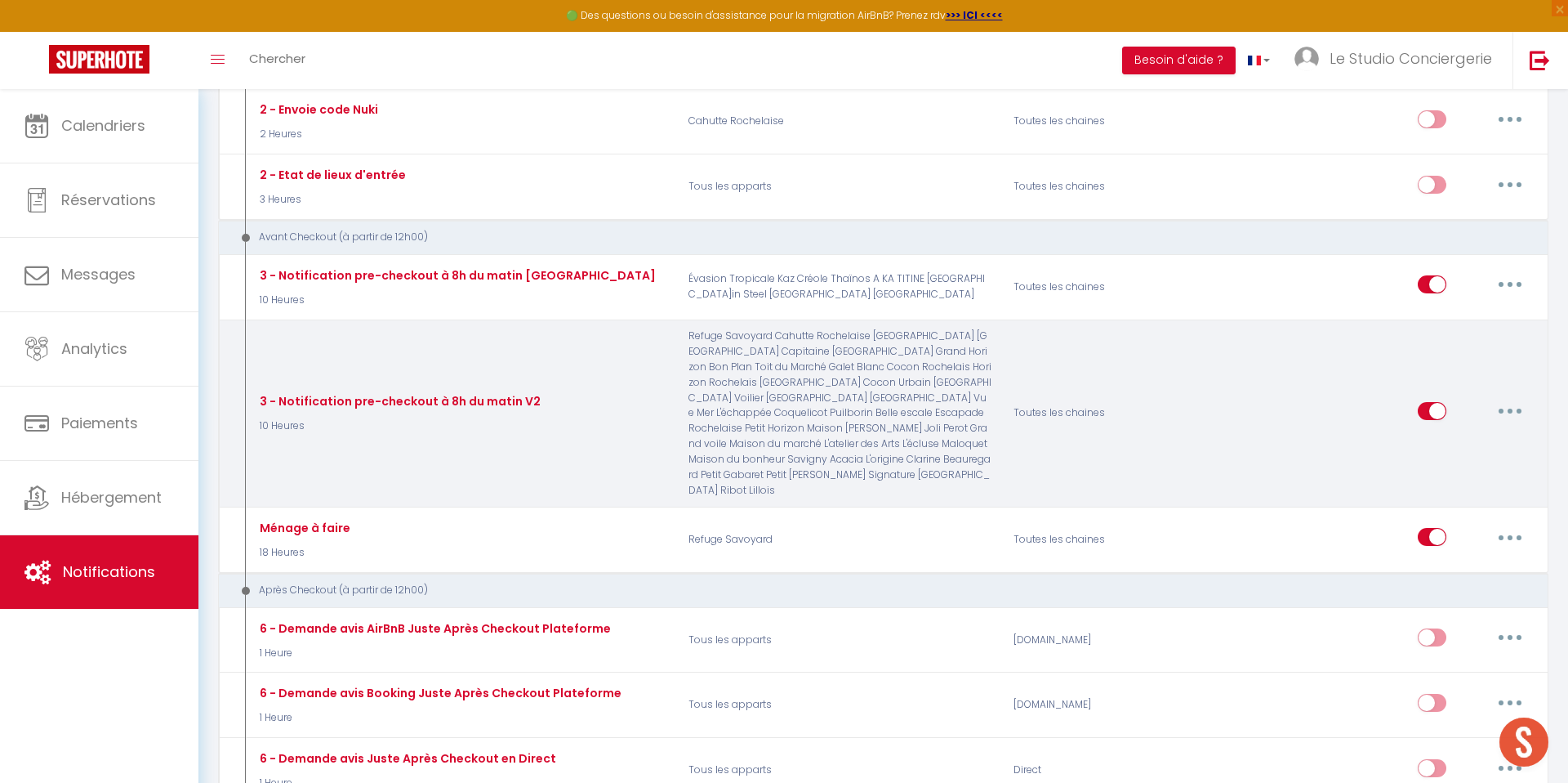
checkbox input "true"
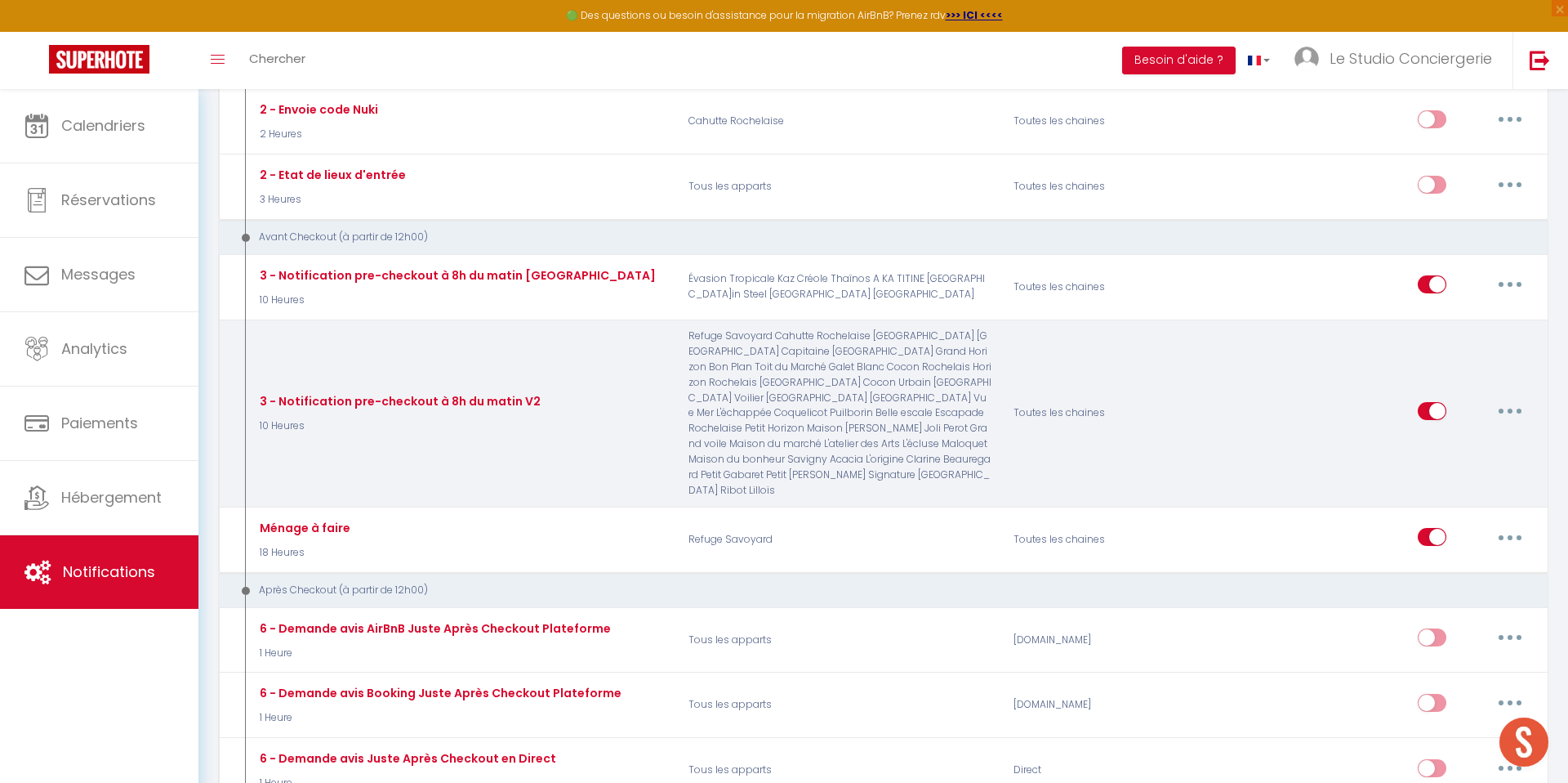
checkbox input "true"
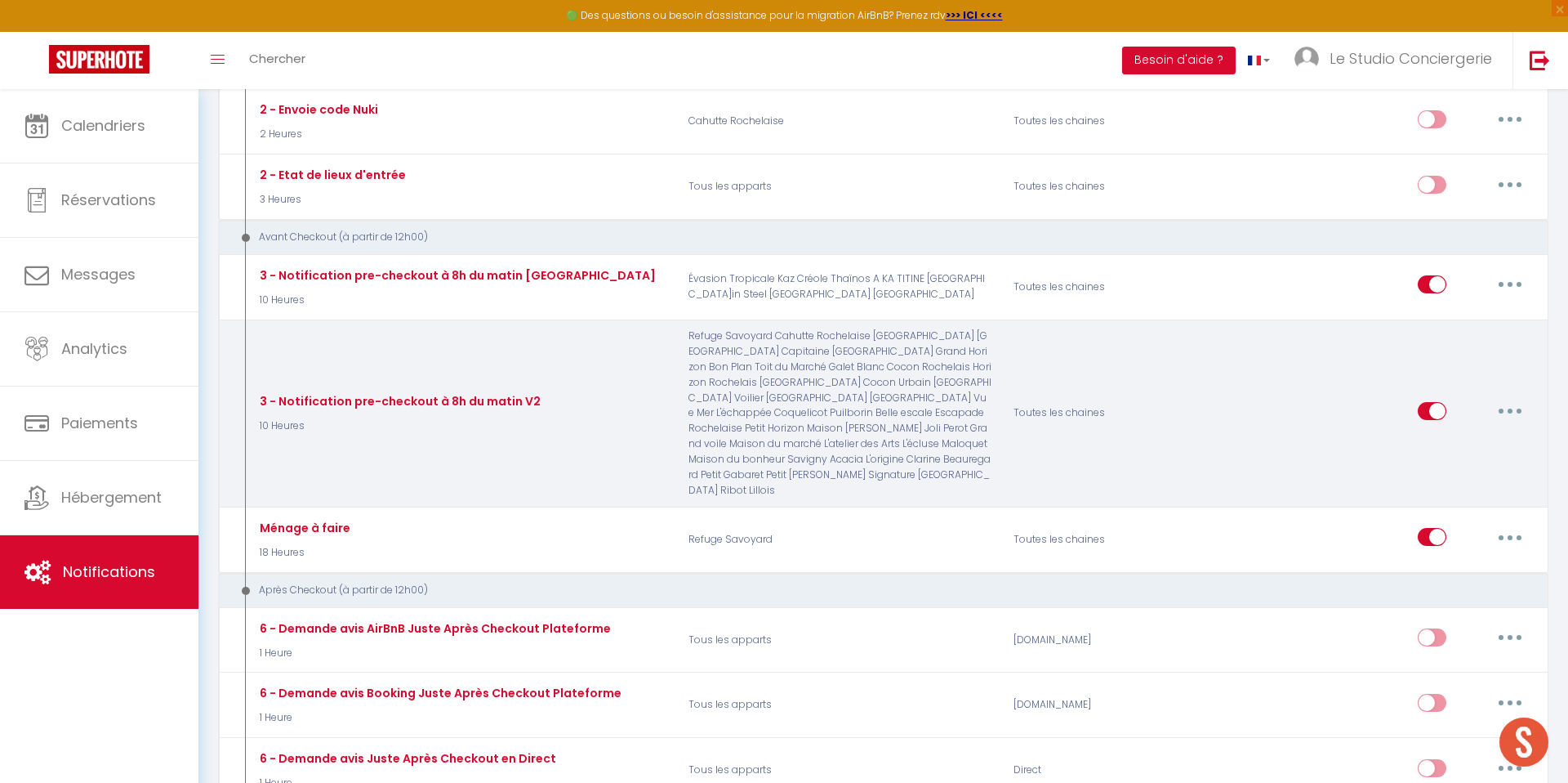
checkbox input "true"
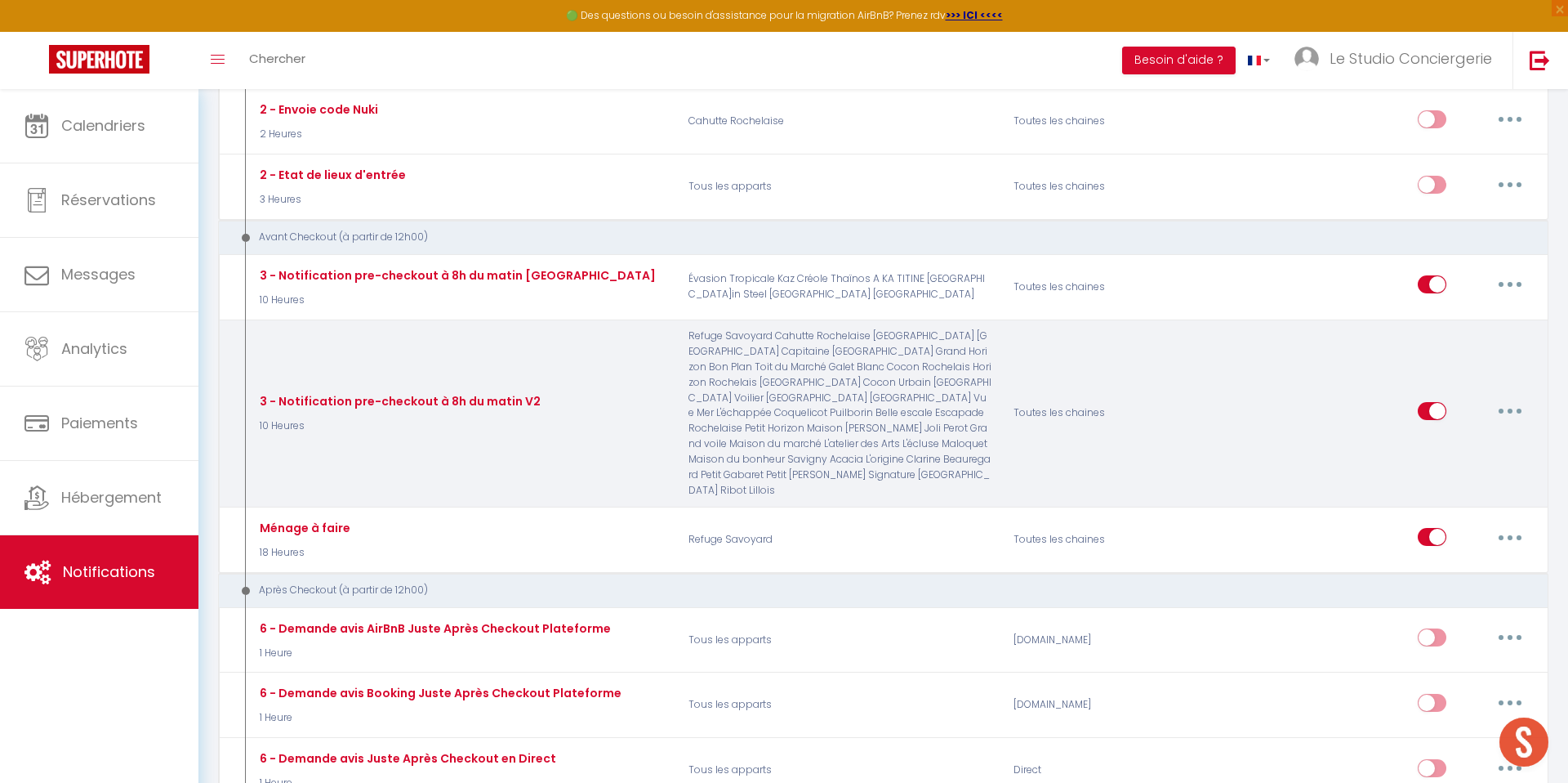
checkbox input "true"
checkbox input "false"
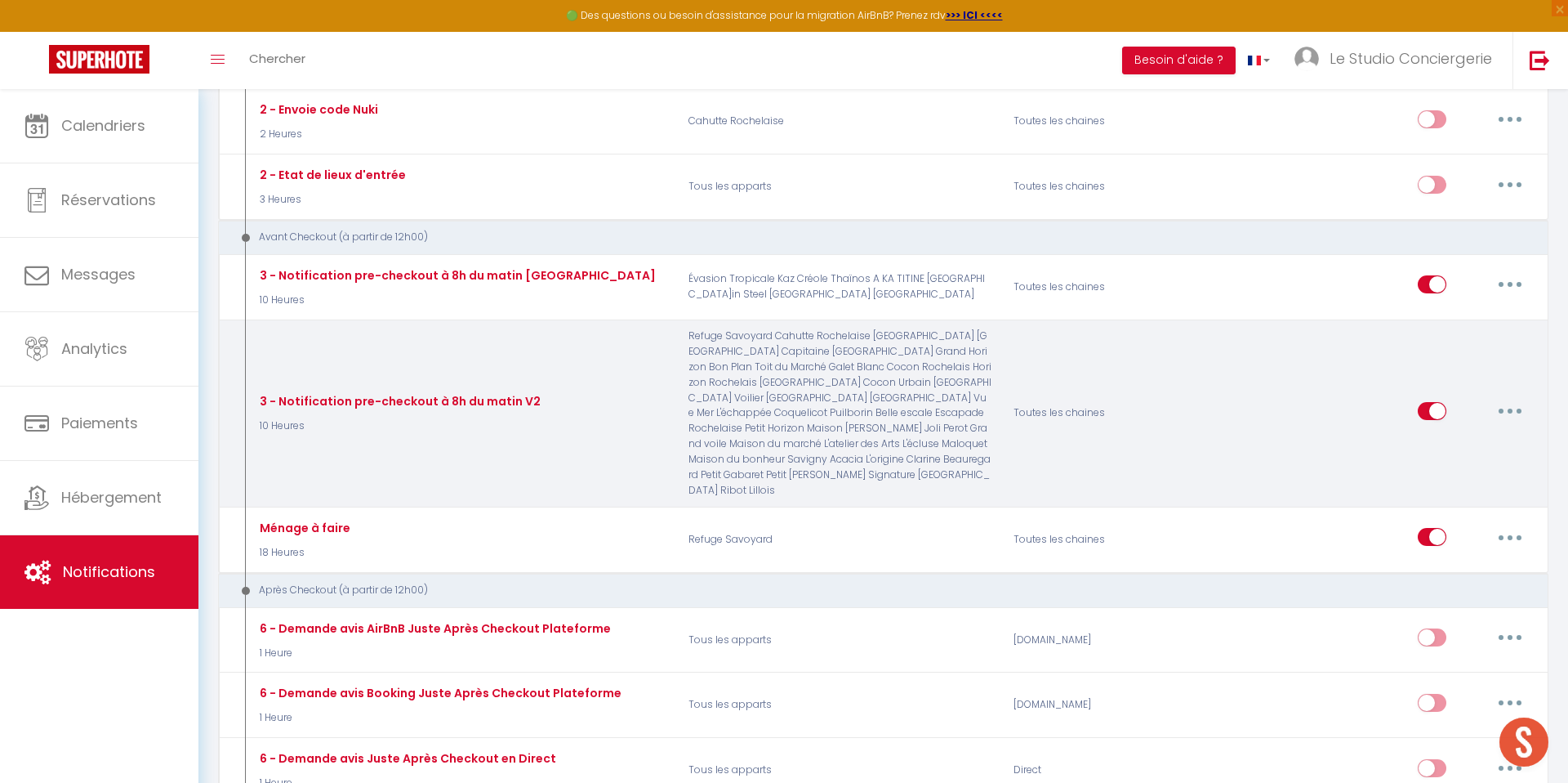
checkbox input "false"
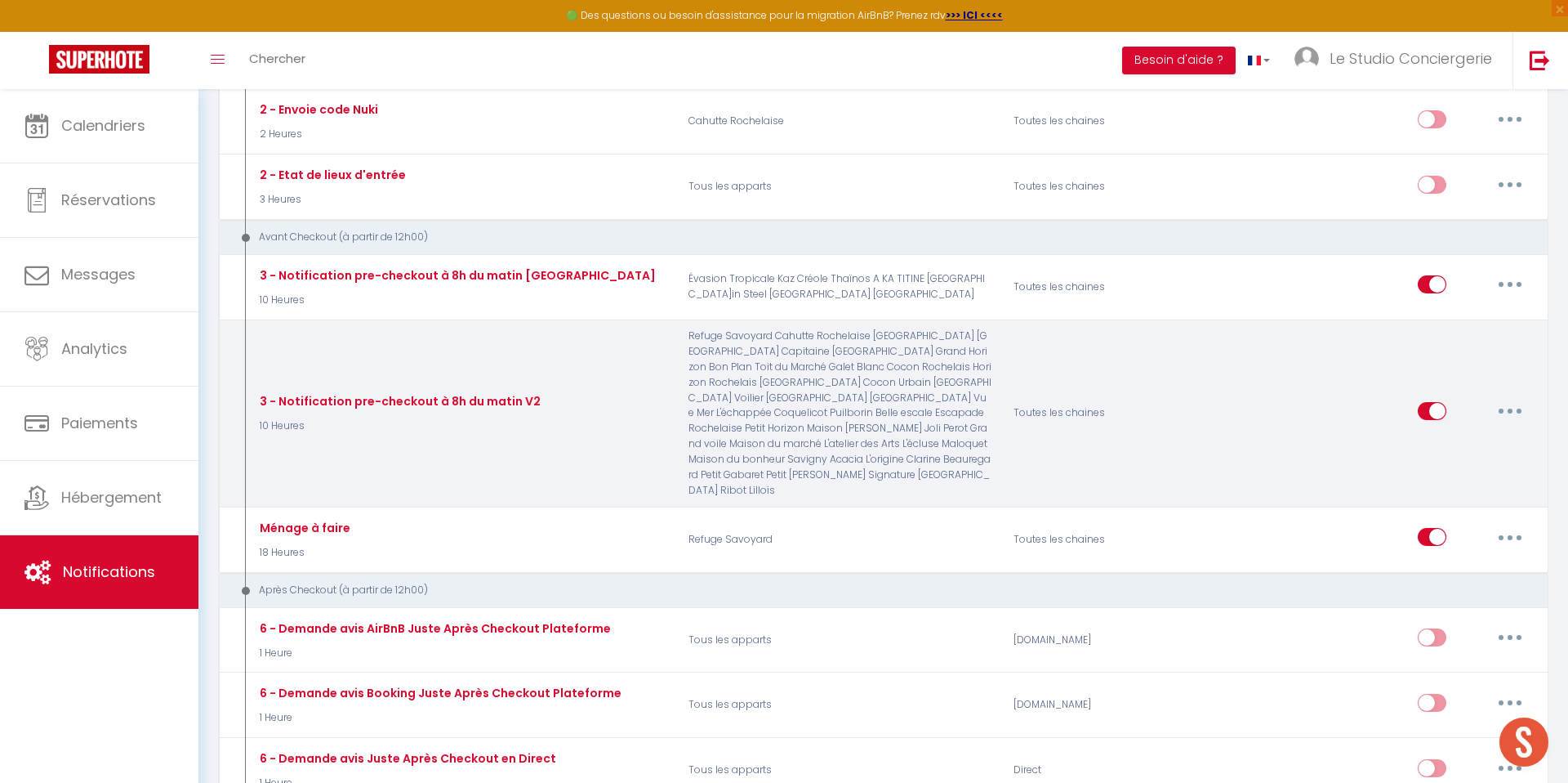
checkbox input "false"
checkbox input "true"
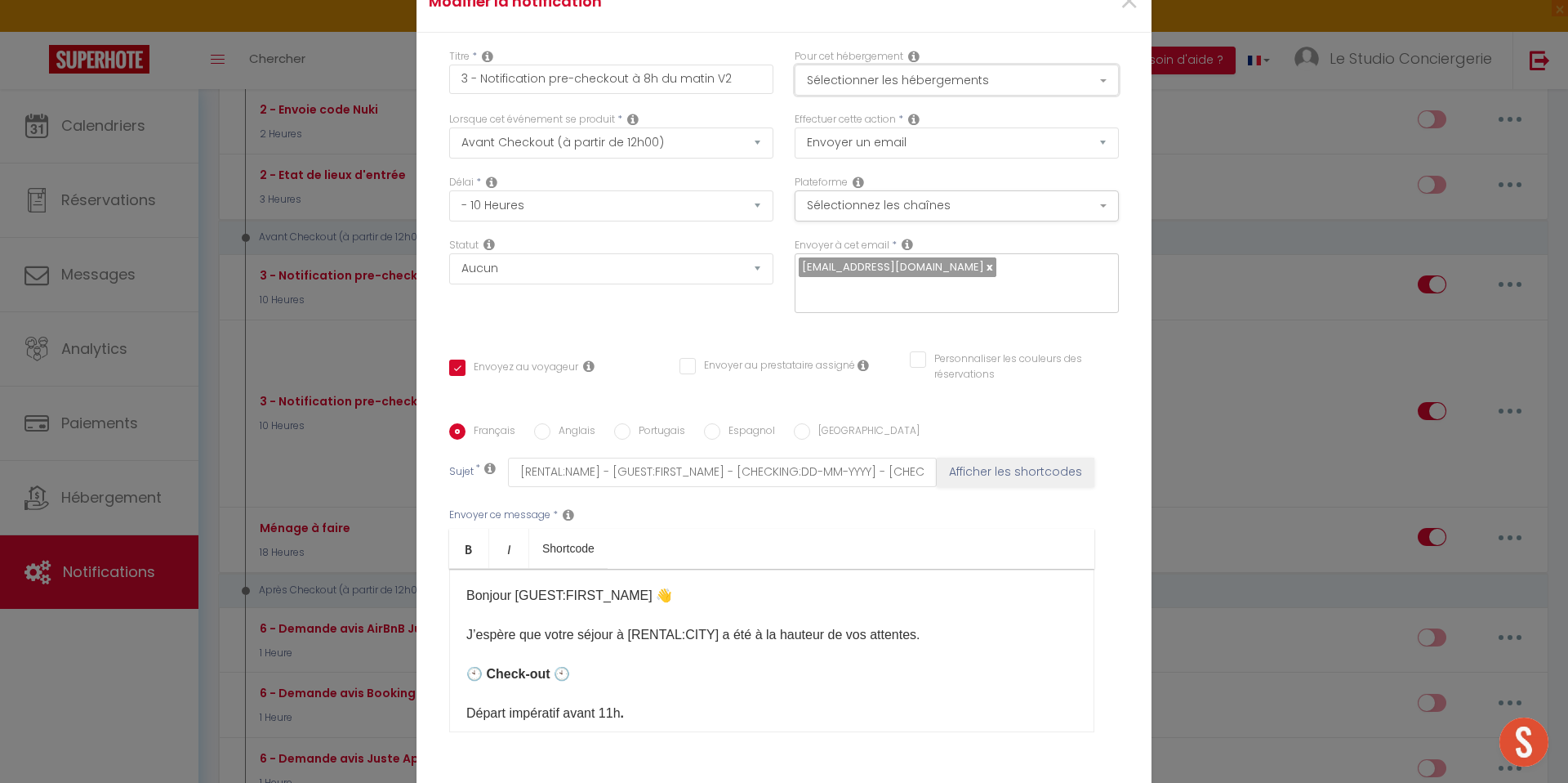
click at [954, 85] on button "Sélectionner les hébergements" at bounding box center [957, 80] width 325 height 31
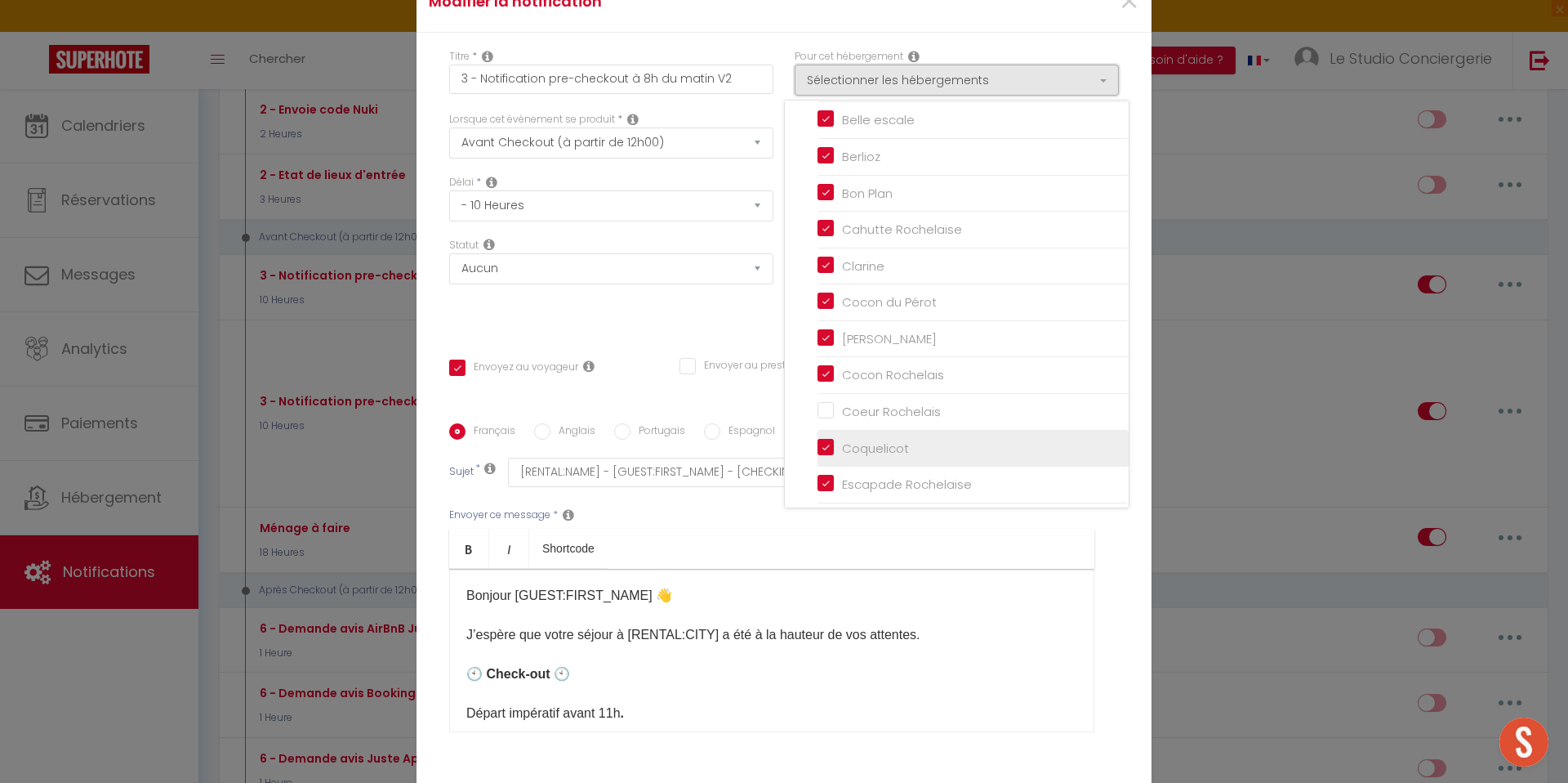
scroll to position [134, 0]
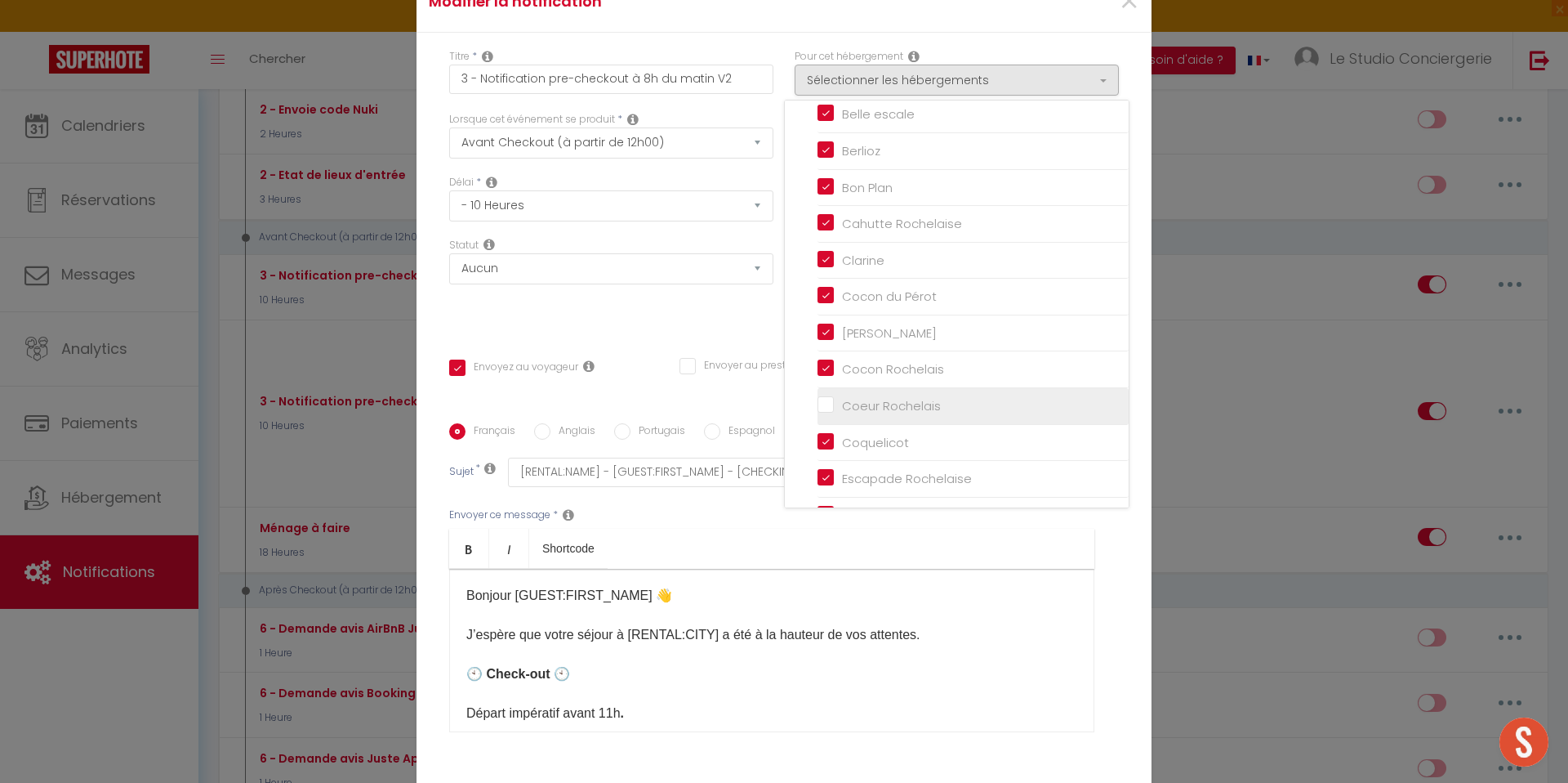
click at [833, 396] on label "Coeur Rochelais" at bounding box center [886, 406] width 107 height 20
click at [826, 397] on input "Coeur Rochelais" at bounding box center [973, 405] width 311 height 16
checkbox input "true"
checkbox input "false"
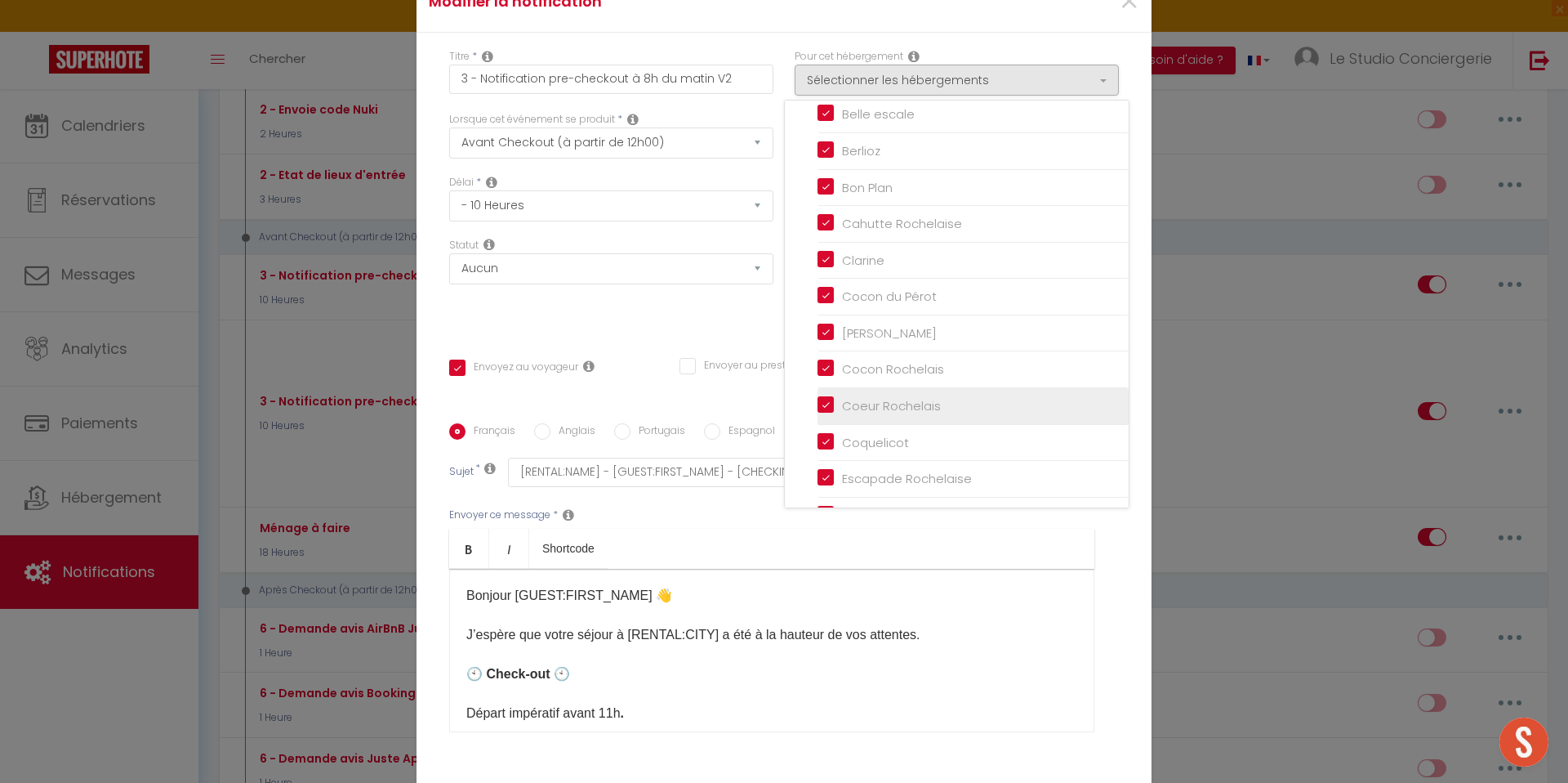
checkbox input "false"
checkbox input "true"
checkbox input "false"
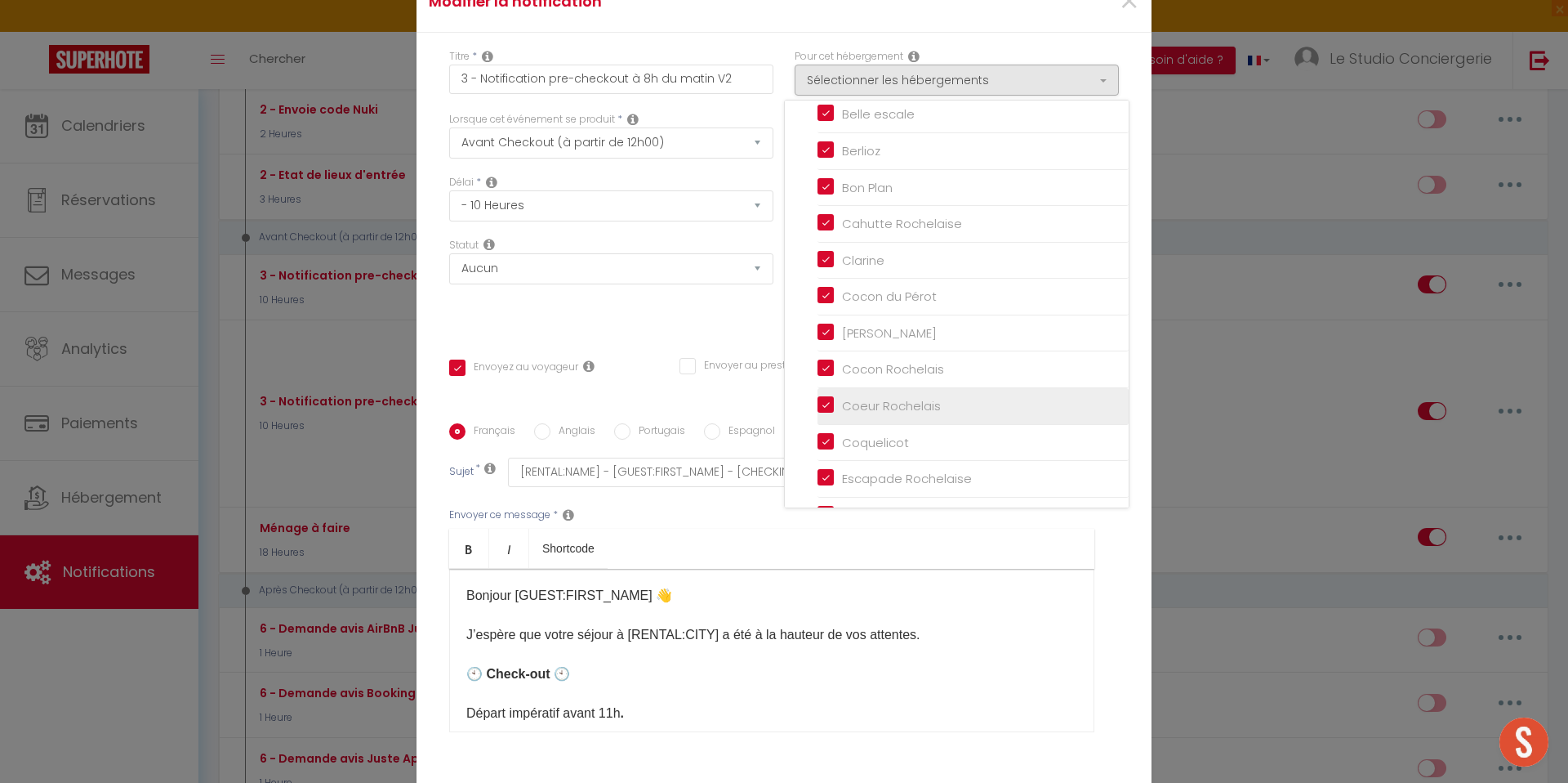
checkbox input "false"
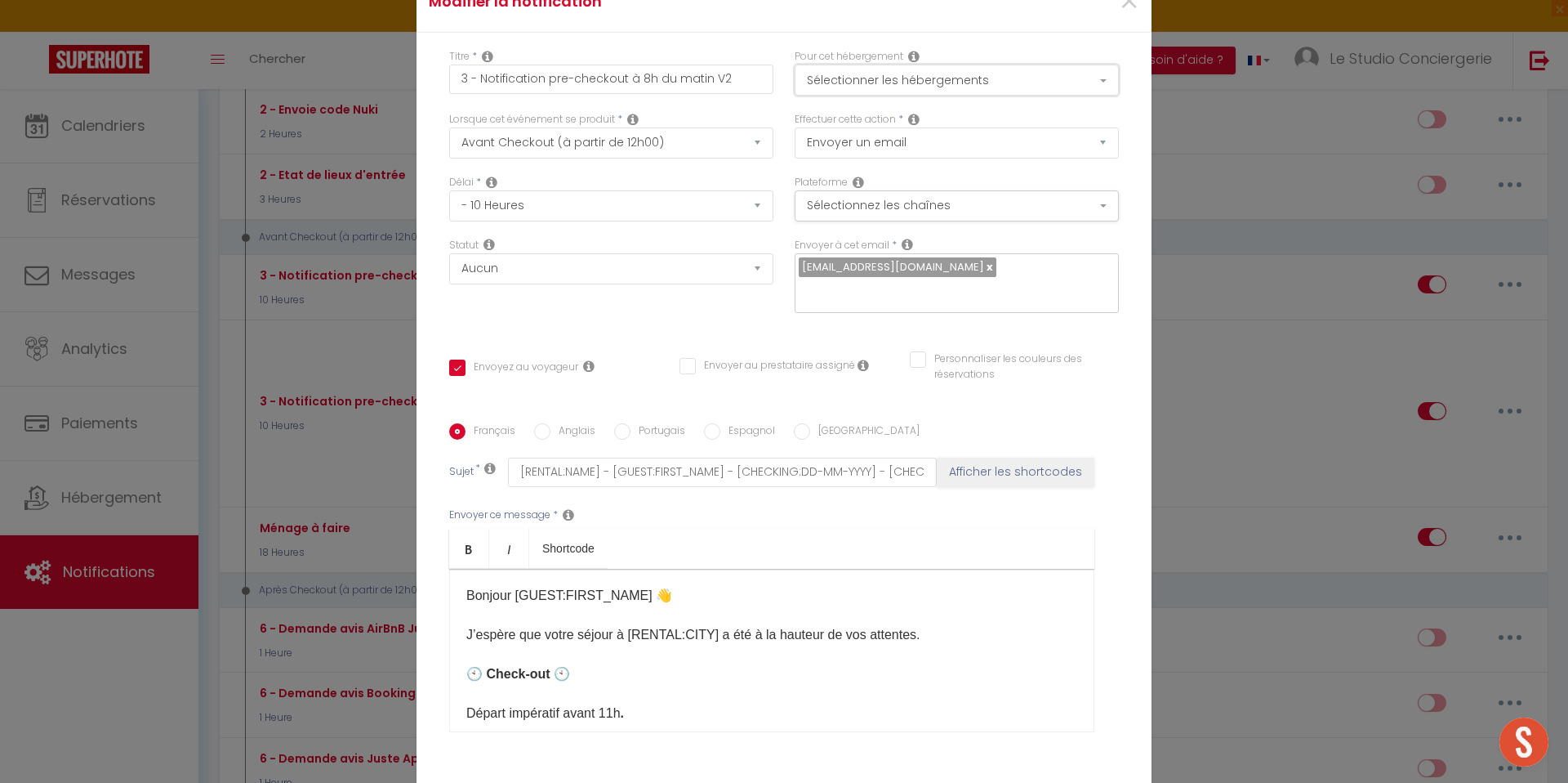
click at [897, 73] on button "Sélectionner les hébergements" at bounding box center [957, 80] width 325 height 31
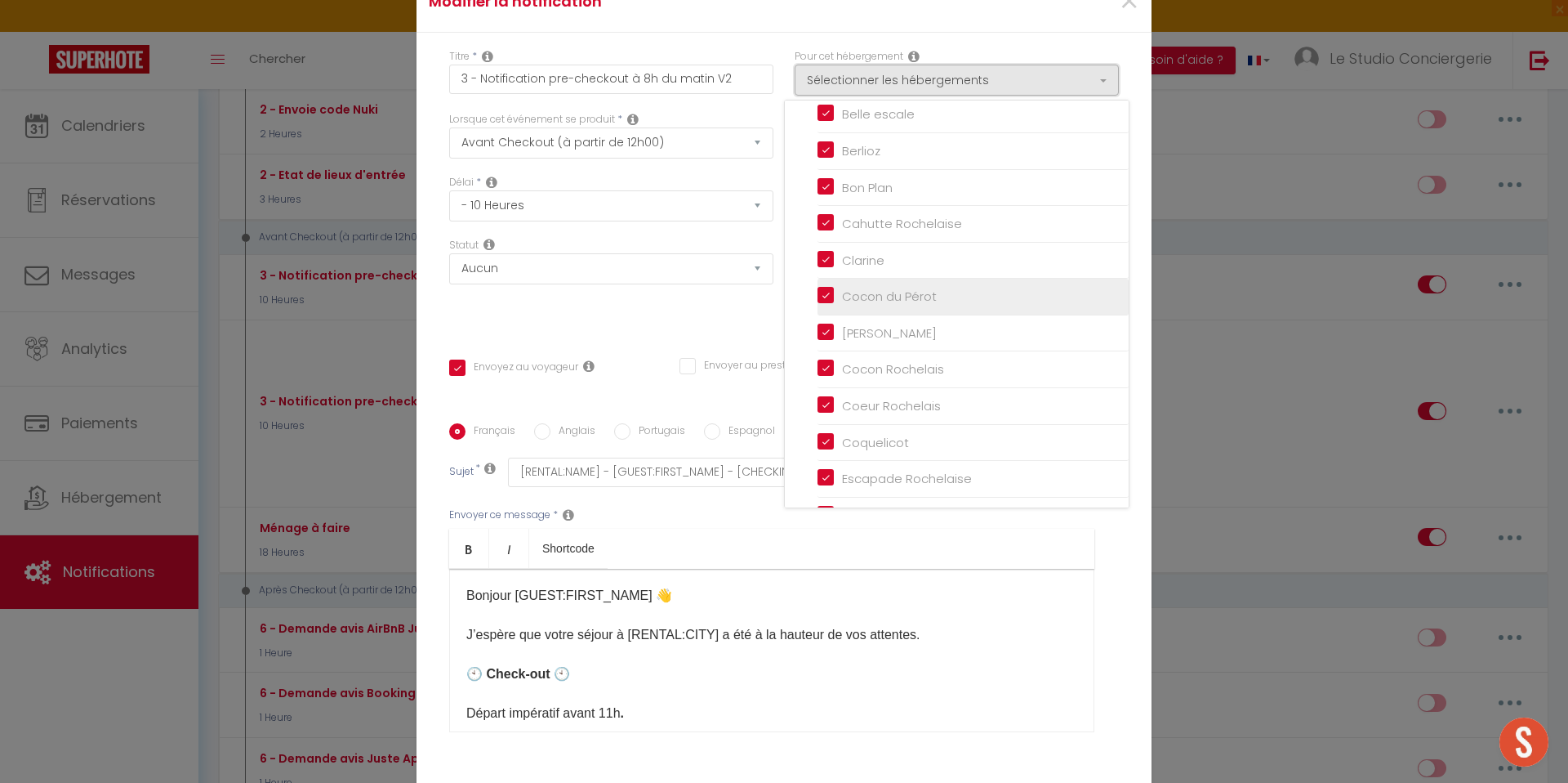
scroll to position [212, 0]
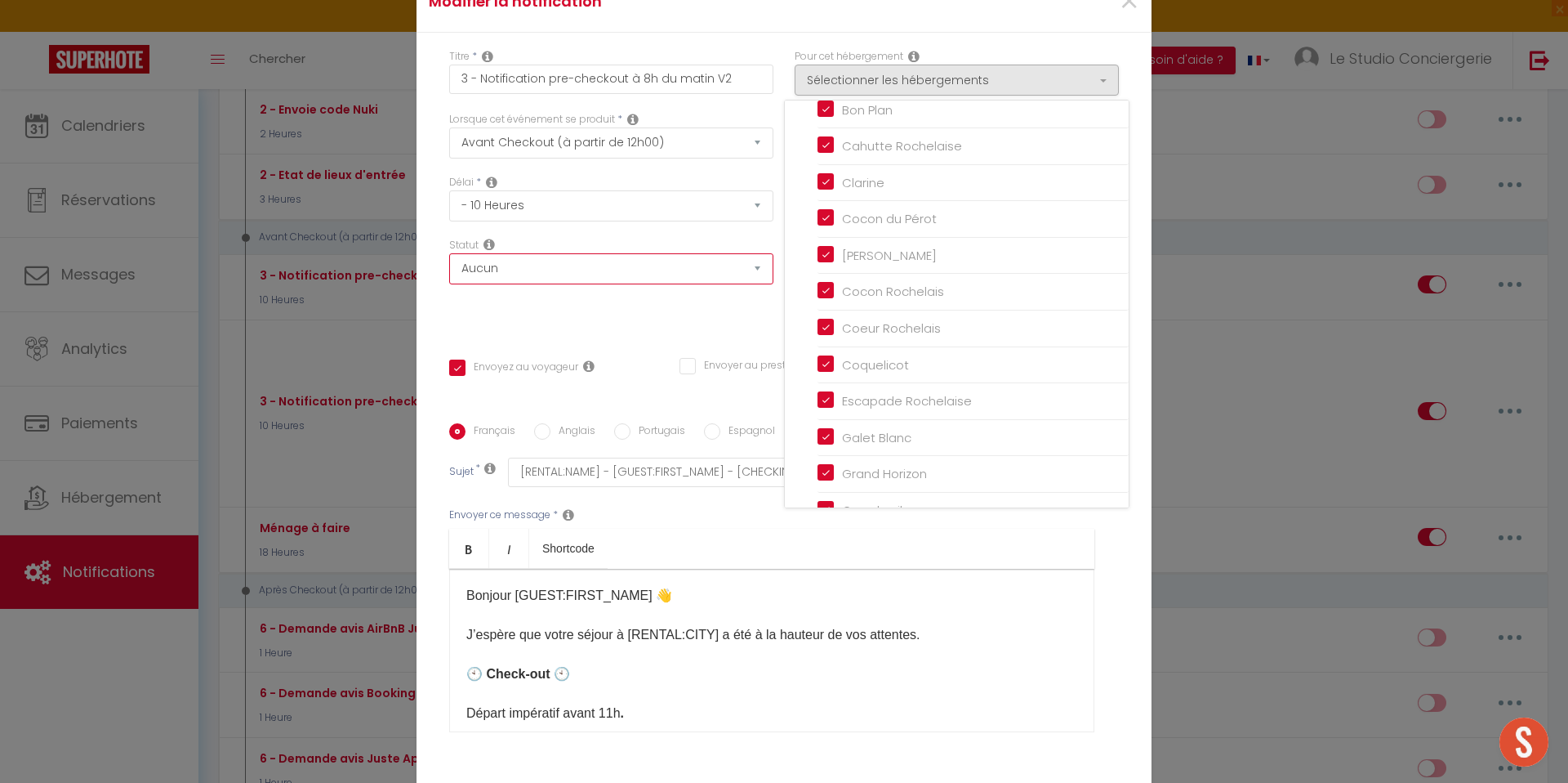
click at [642, 284] on select "Aucun Si la réservation est payée Si réservation non payée Si la caution a été …" at bounding box center [611, 268] width 325 height 31
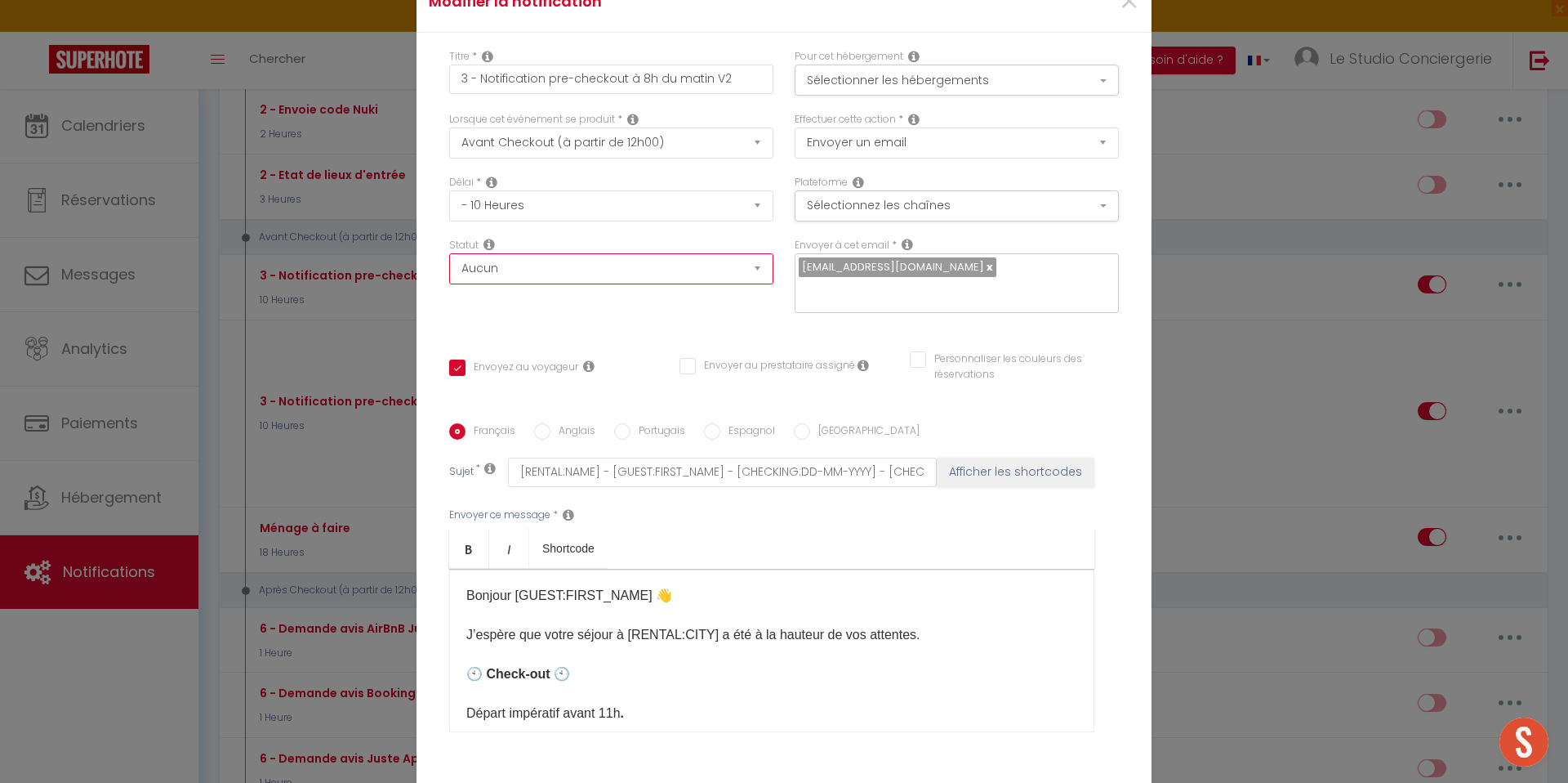
scroll to position [123, 0]
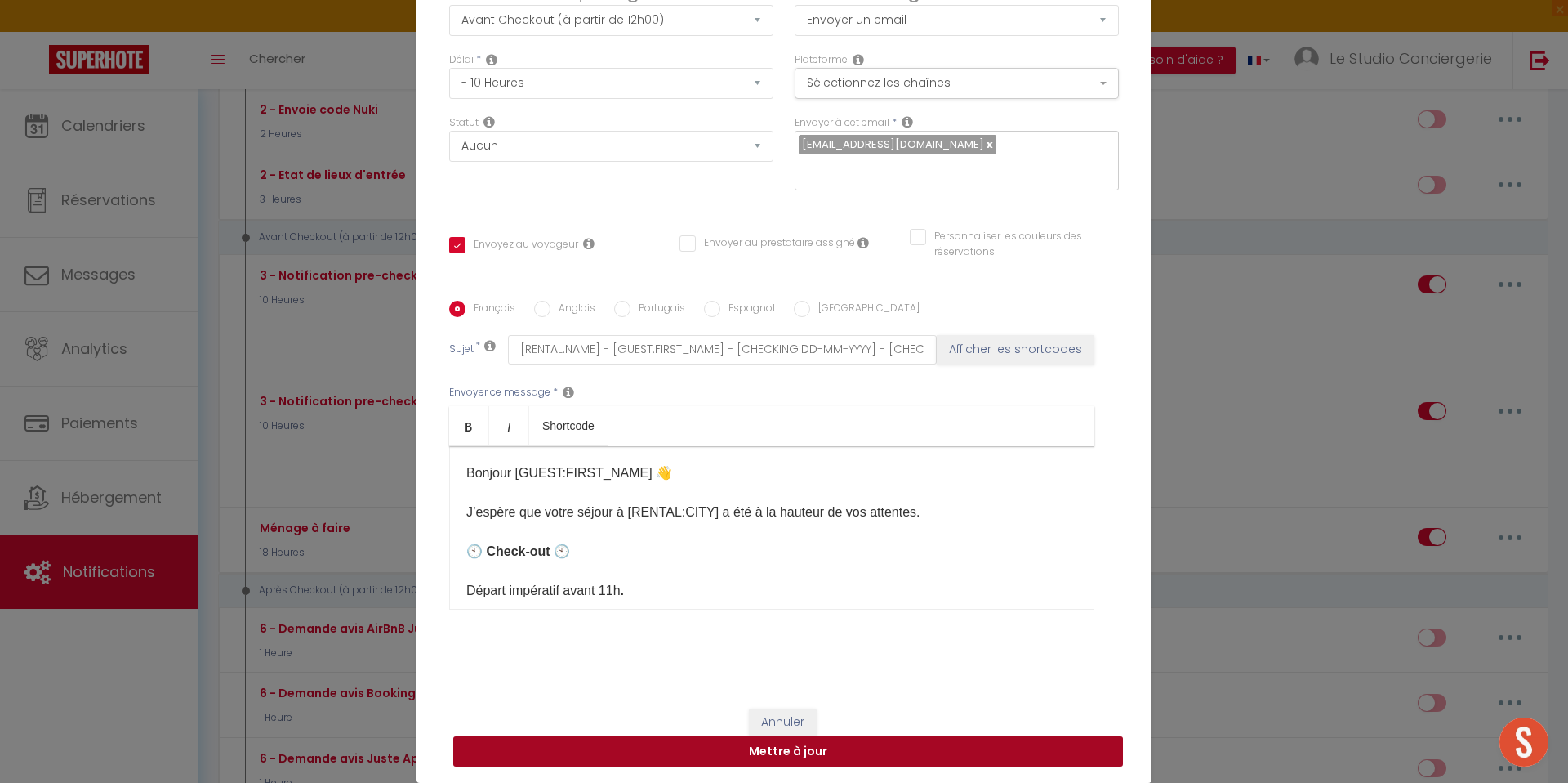
click at [858, 749] on button "Mettre à jour" at bounding box center [787, 751] width 670 height 31
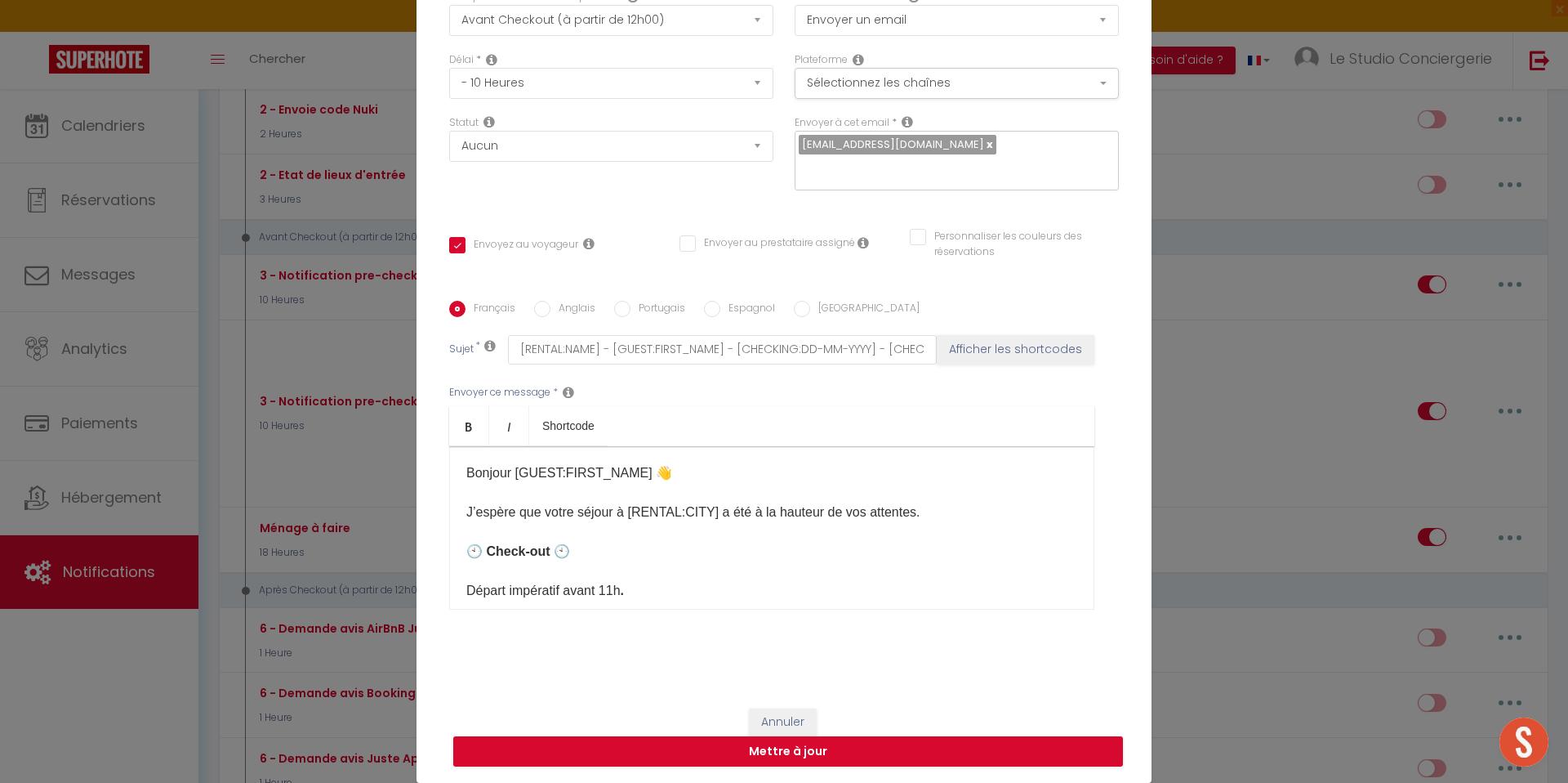
checkbox input "true"
checkbox input "false"
